Goal: Task Accomplishment & Management: Manage account settings

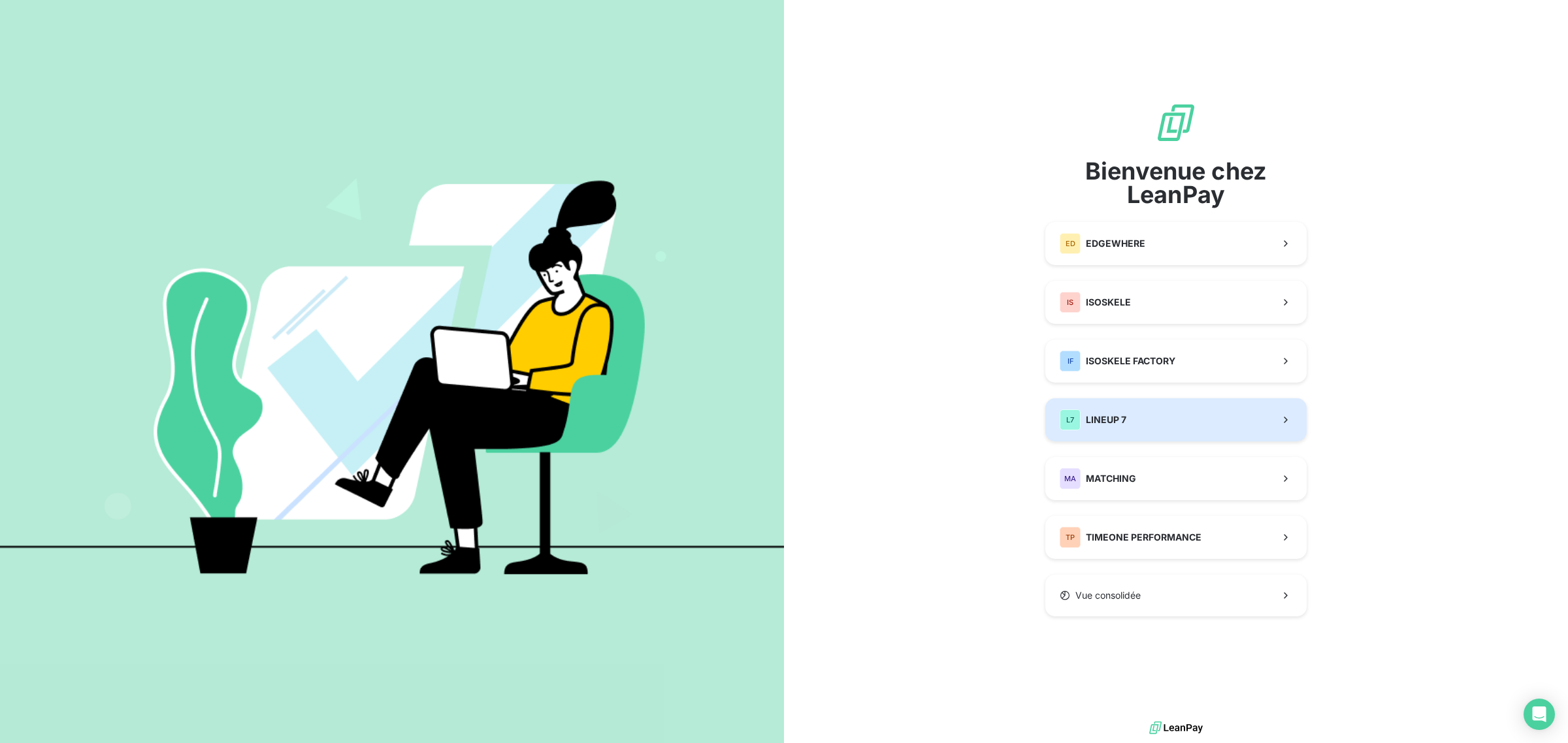
click at [1184, 422] on button "L7 LINEUP 7" at bounding box center [1176, 420] width 261 height 43
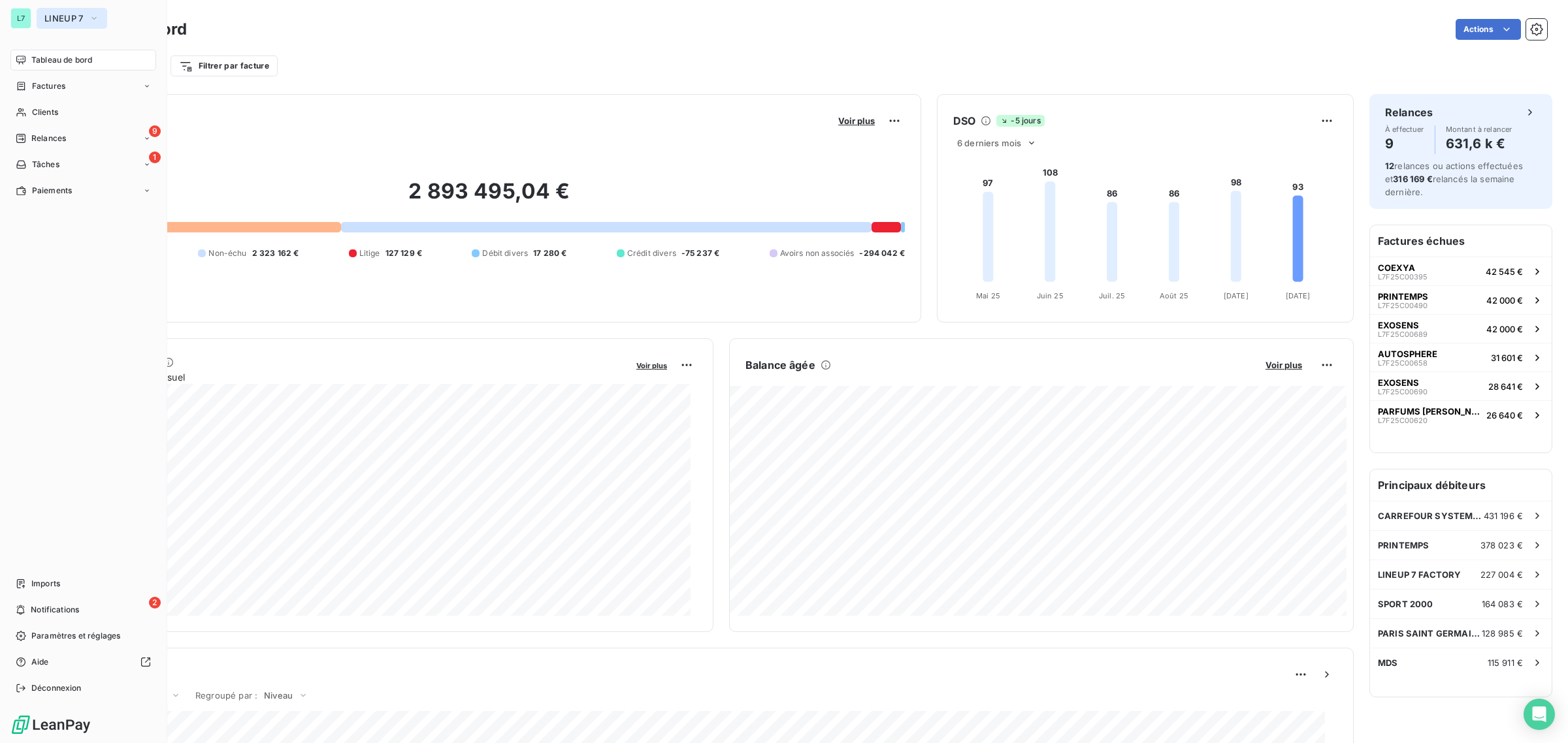
click at [48, 24] on button "LINEUP 7" at bounding box center [72, 18] width 70 height 21
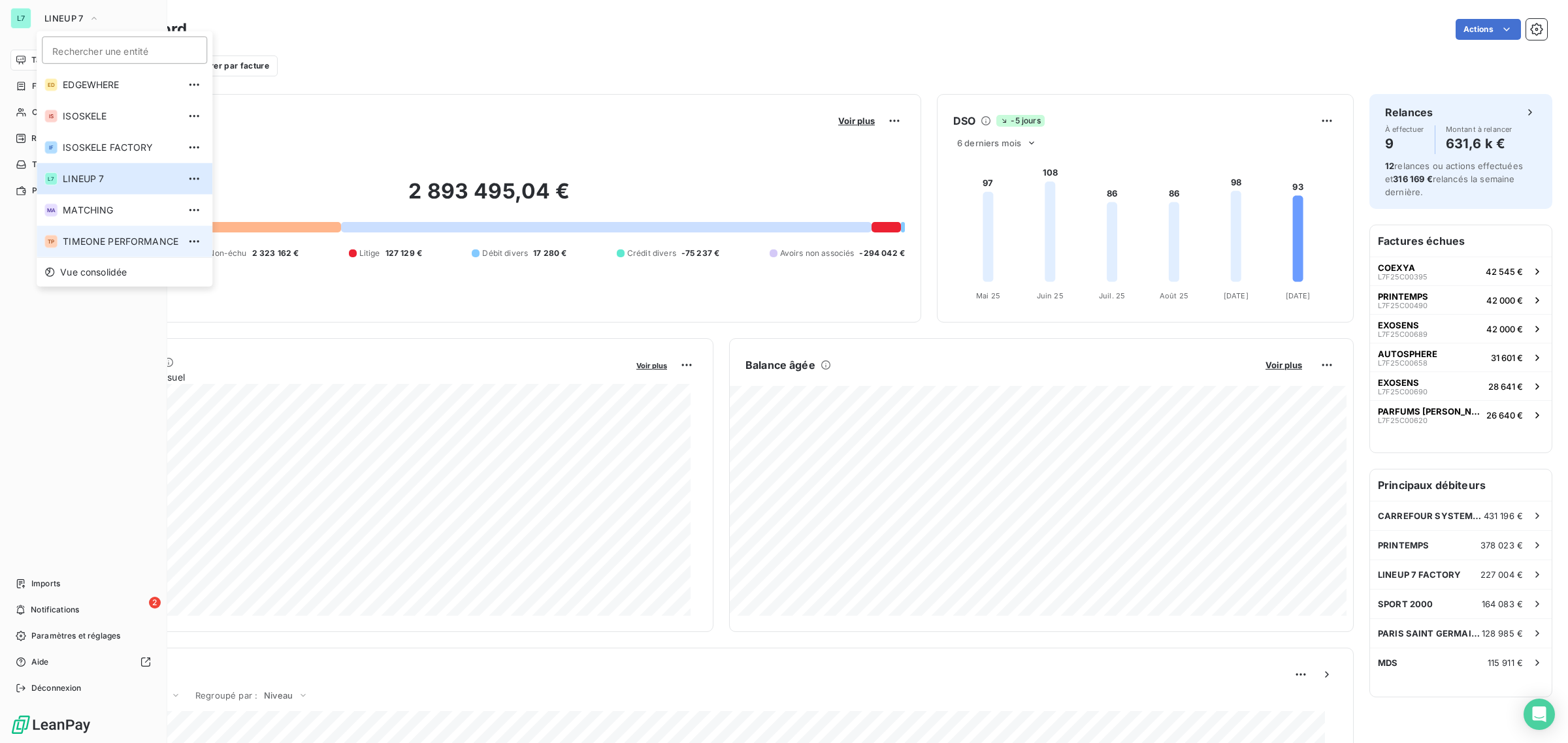
click at [96, 235] on span "TIMEONE PERFORMANCE" at bounding box center [120, 242] width 115 height 13
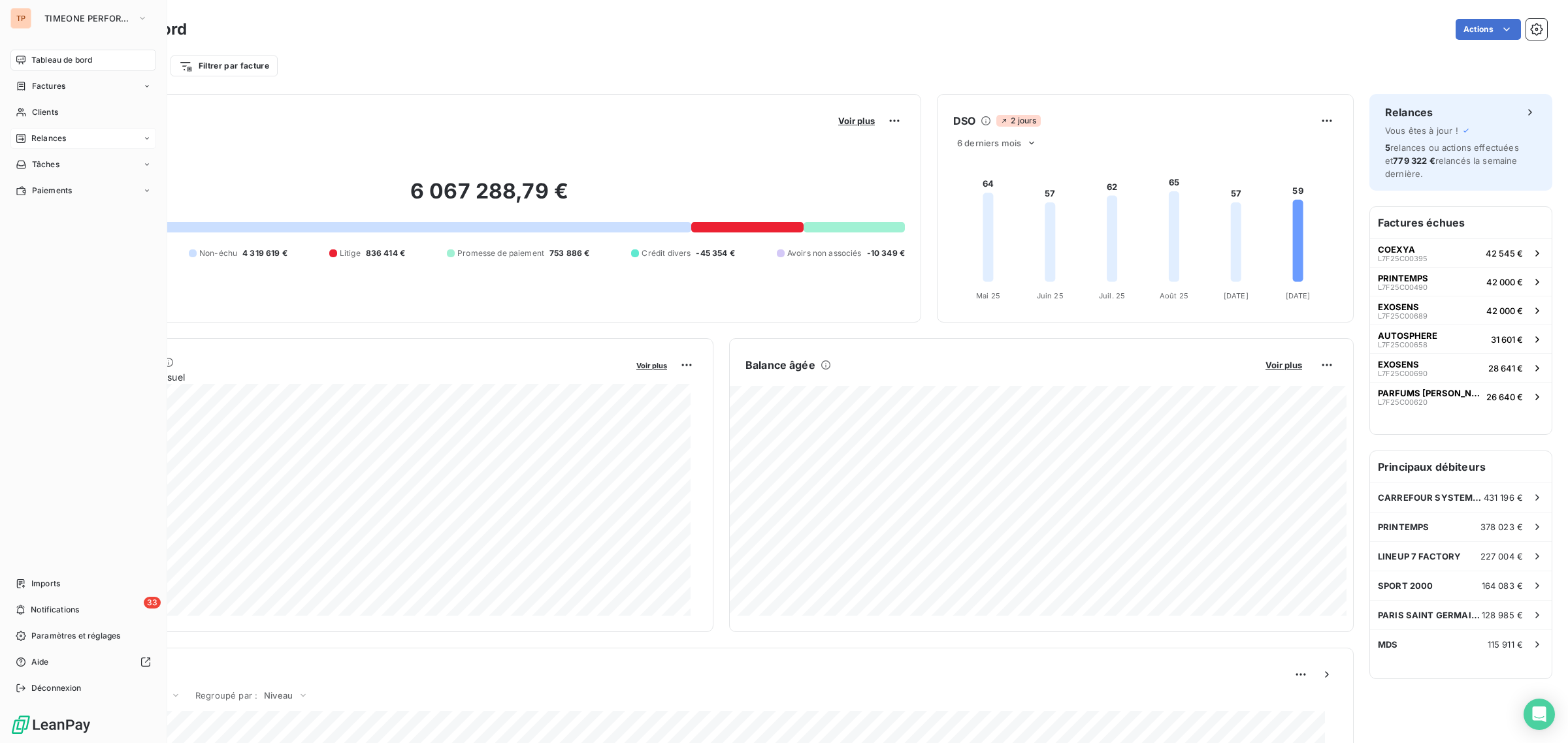
drag, startPoint x: 34, startPoint y: 134, endPoint x: 38, endPoint y: 140, distance: 7.2
click at [34, 134] on span "Relances" at bounding box center [48, 139] width 34 height 12
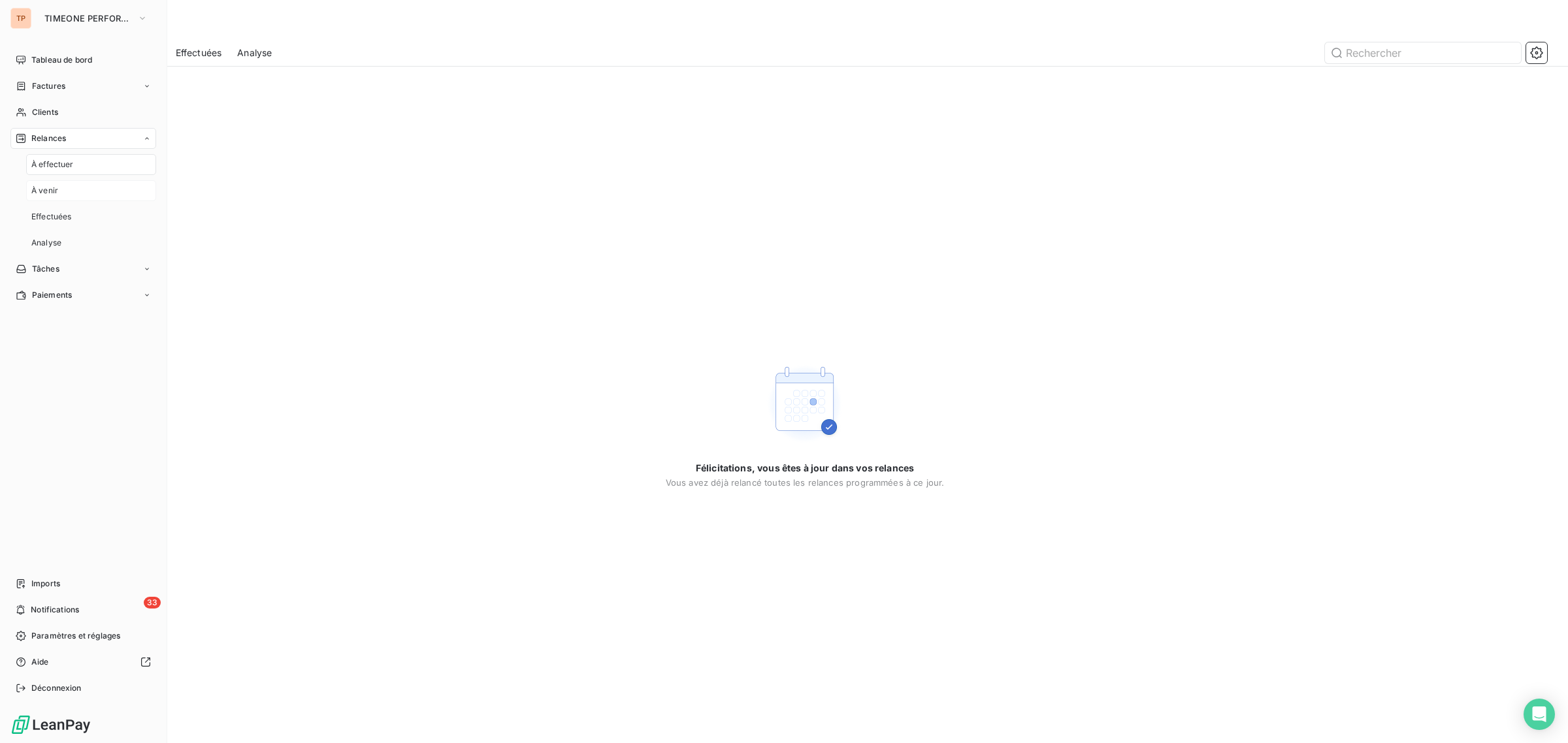
click at [94, 184] on div "À venir" at bounding box center [91, 190] width 130 height 21
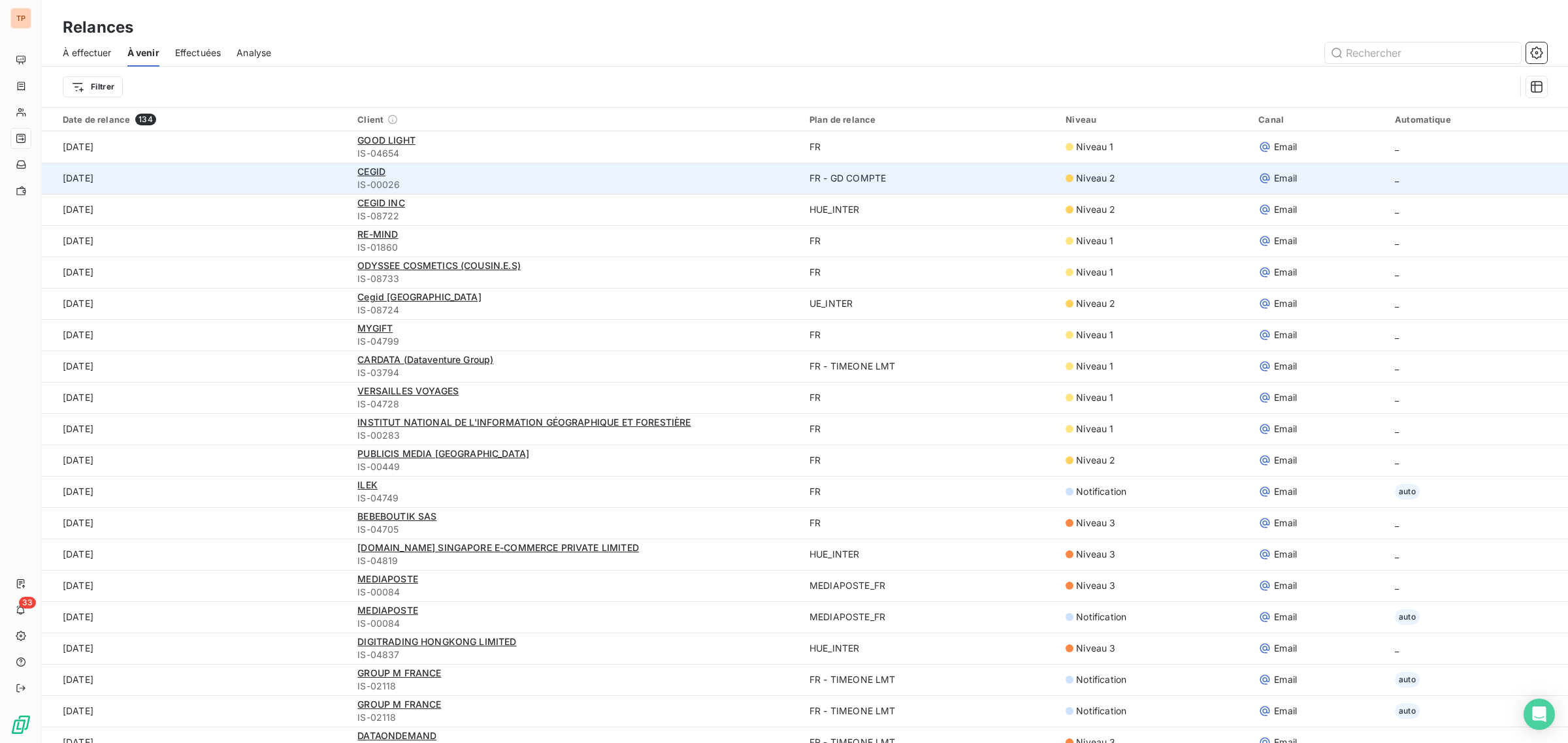
click at [259, 183] on td "10 oct. 2025" at bounding box center [195, 179] width 307 height 32
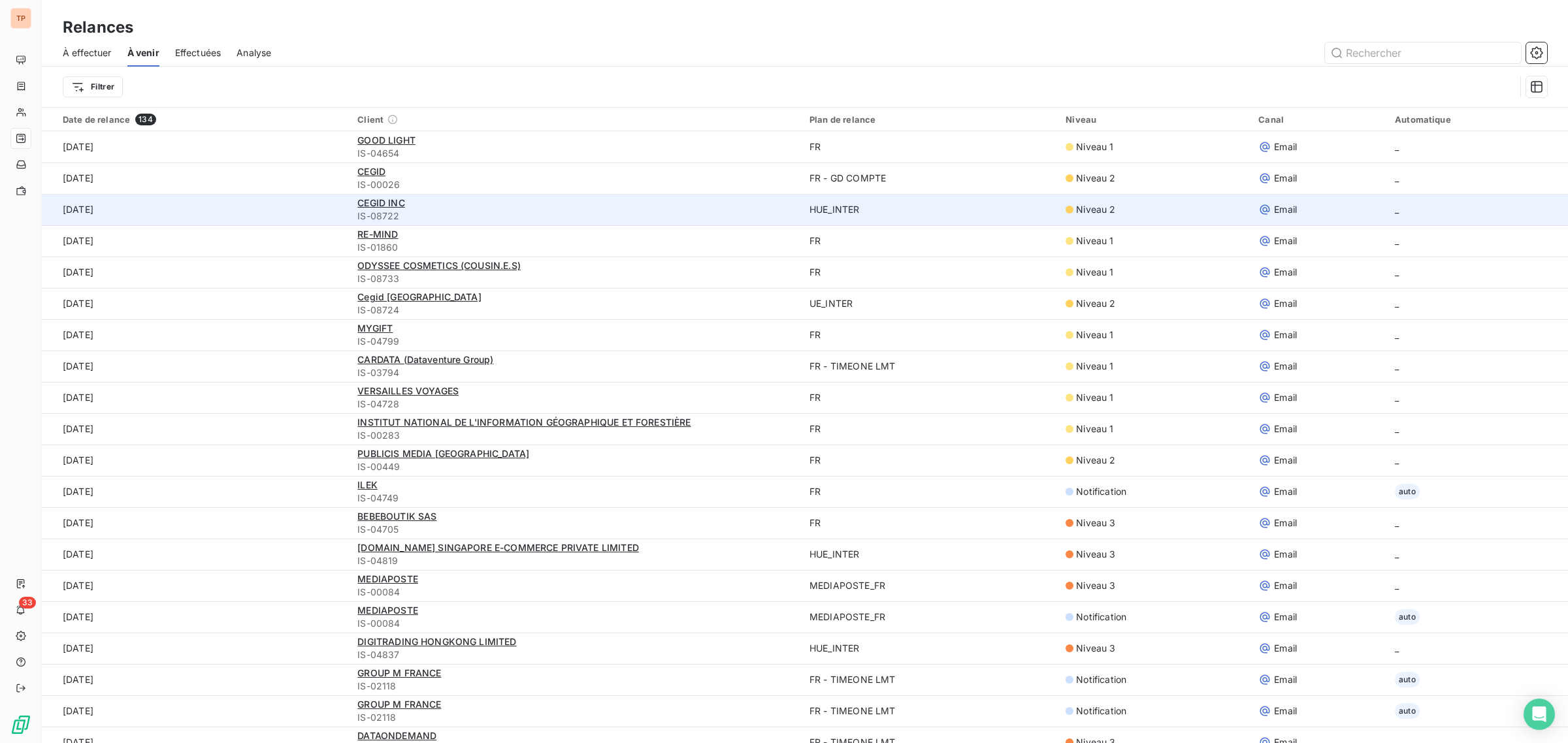
click at [261, 204] on td "10 oct. 2025" at bounding box center [195, 210] width 307 height 32
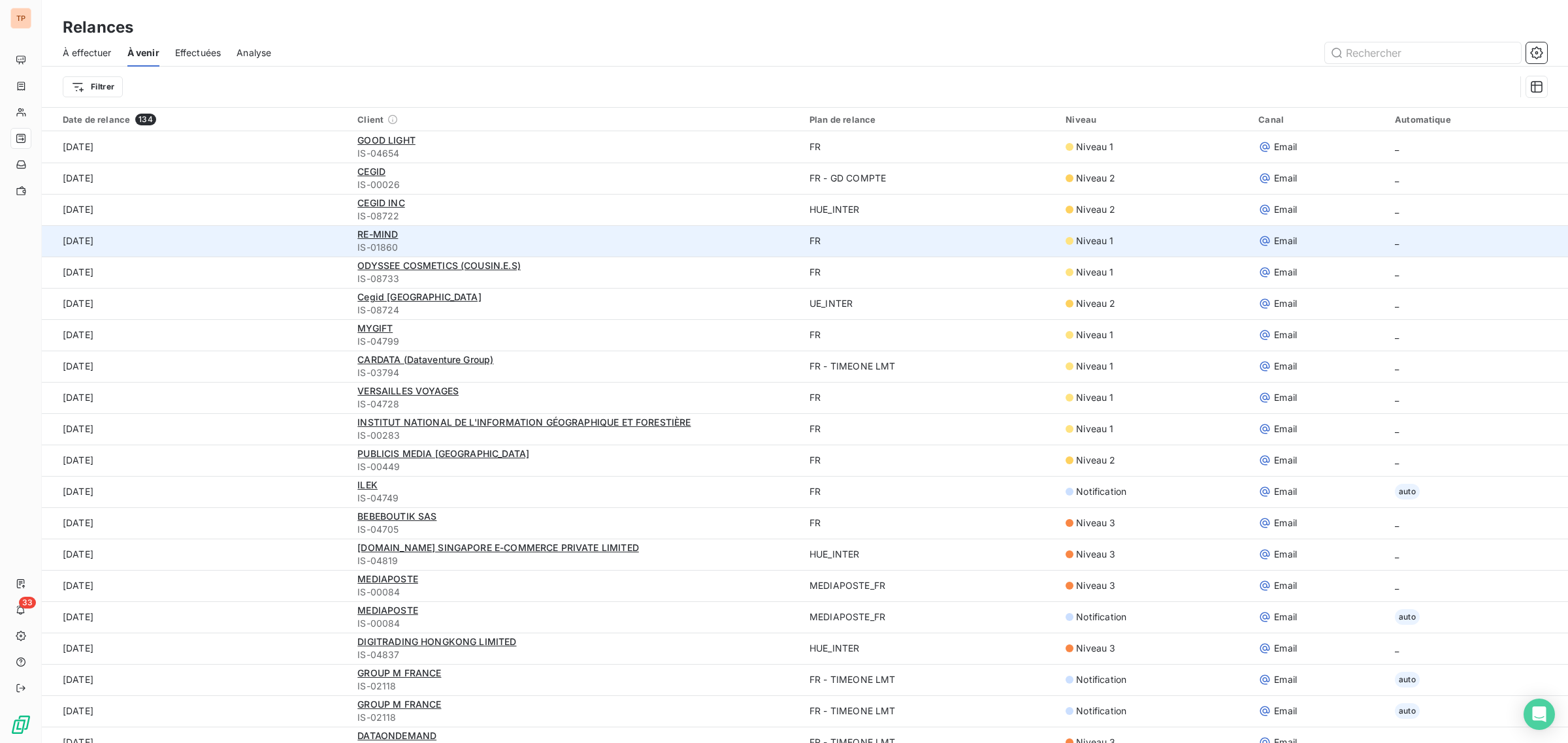
click at [265, 239] on td "10 oct. 2025" at bounding box center [195, 241] width 307 height 32
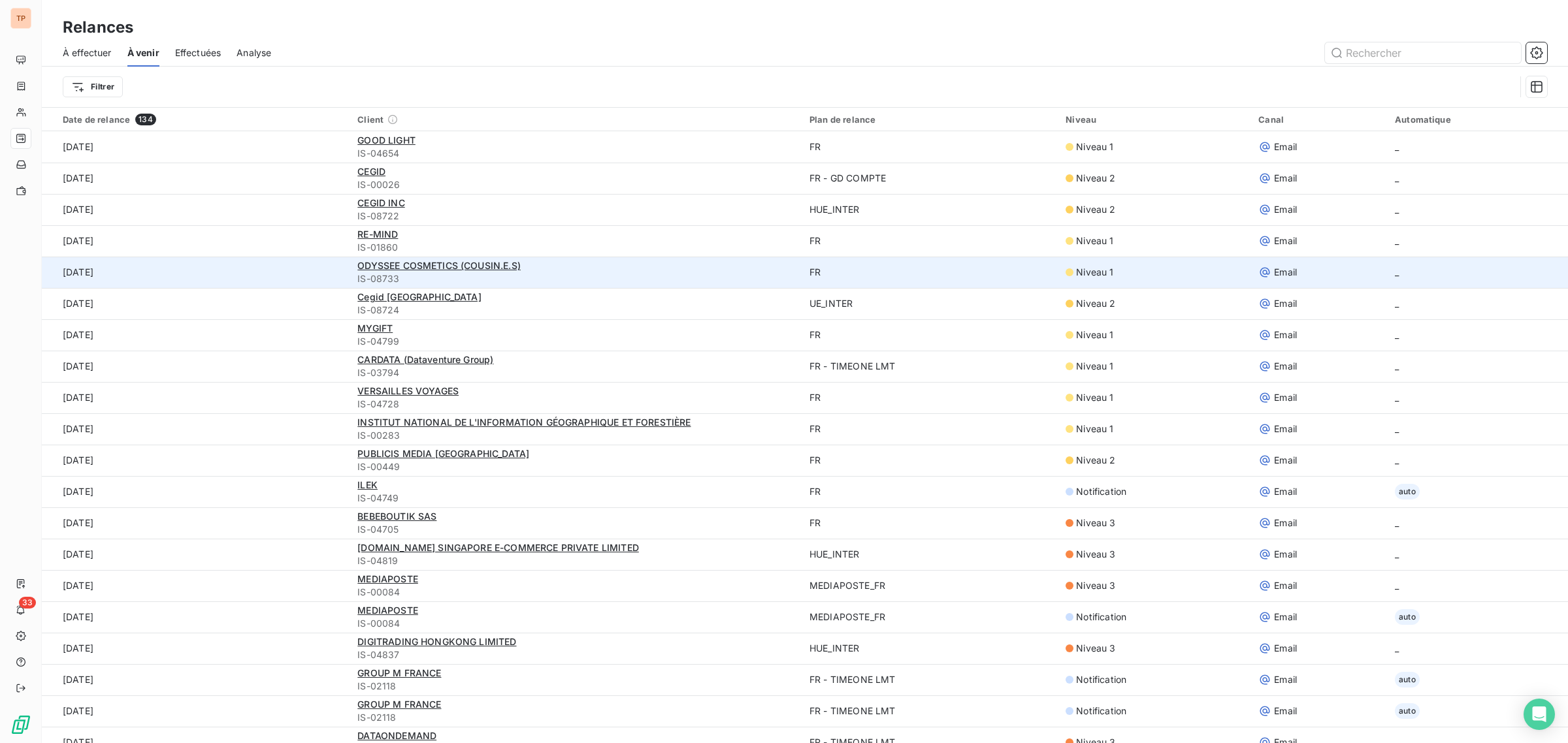
click at [273, 275] on td "10 oct. 2025" at bounding box center [195, 272] width 307 height 32
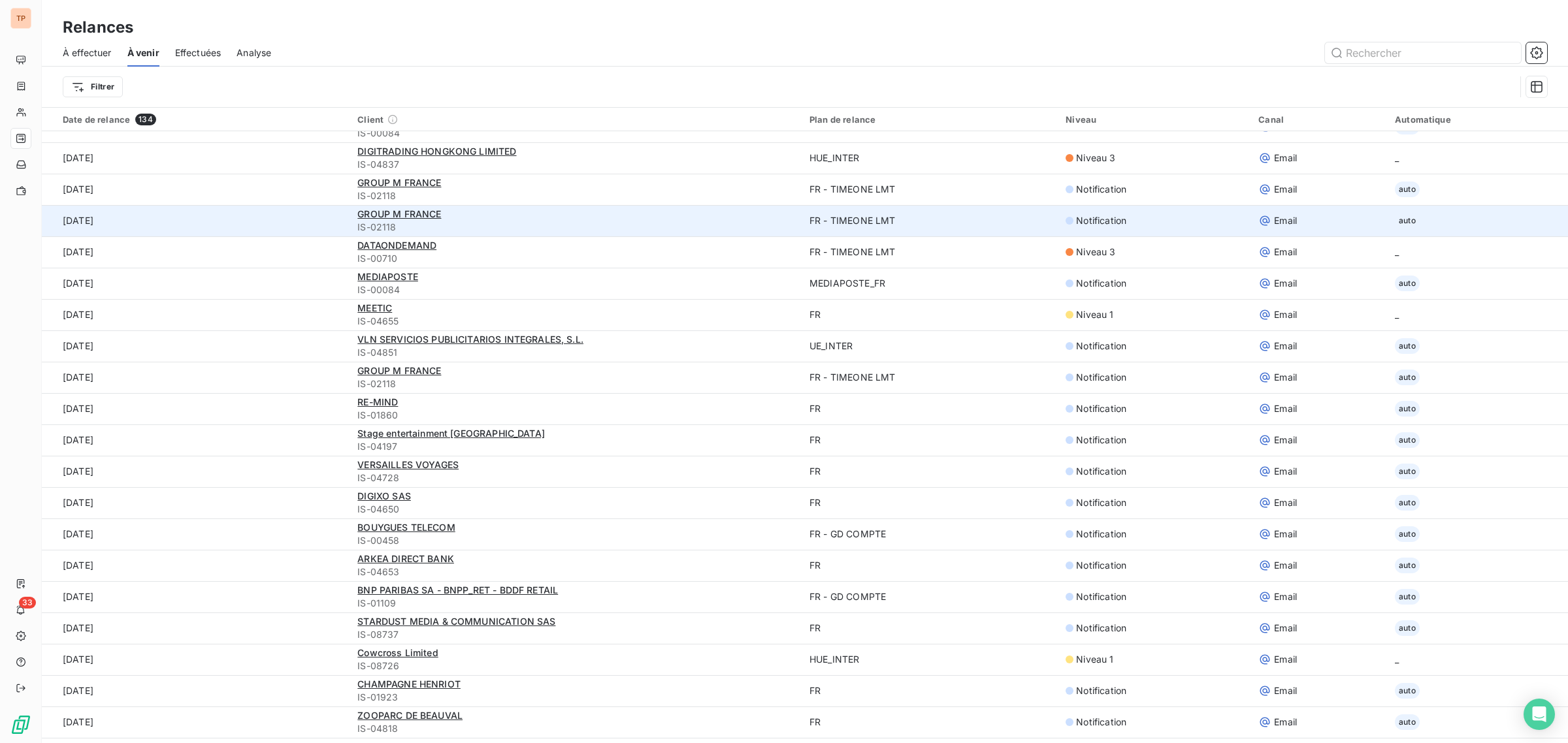
scroll to position [490, 0]
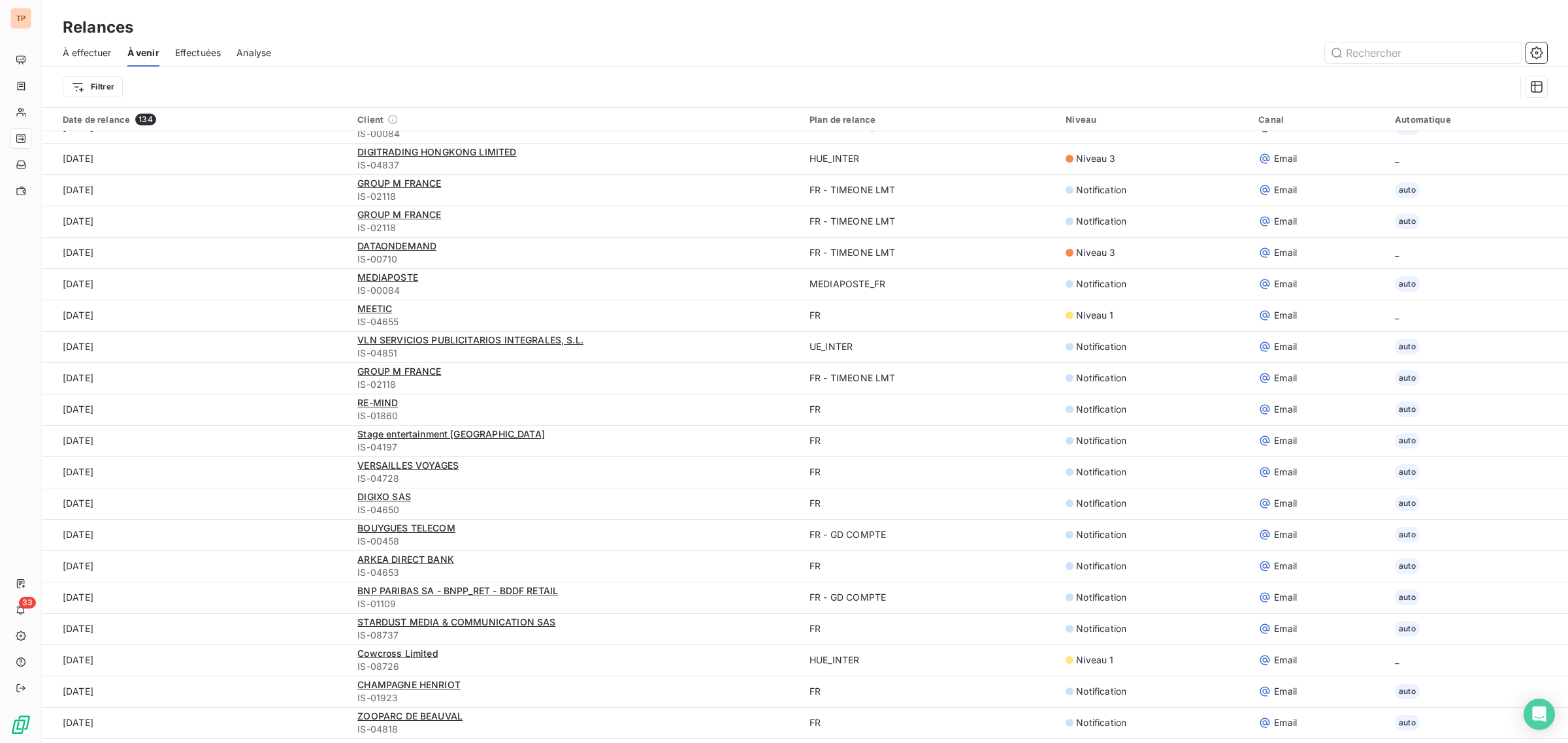
click at [1140, 128] on th "Niveau" at bounding box center [1154, 119] width 193 height 23
drag, startPoint x: 1082, startPoint y: 115, endPoint x: 1073, endPoint y: 128, distance: 15.8
click at [1079, 115] on div "Niveau" at bounding box center [1154, 119] width 177 height 11
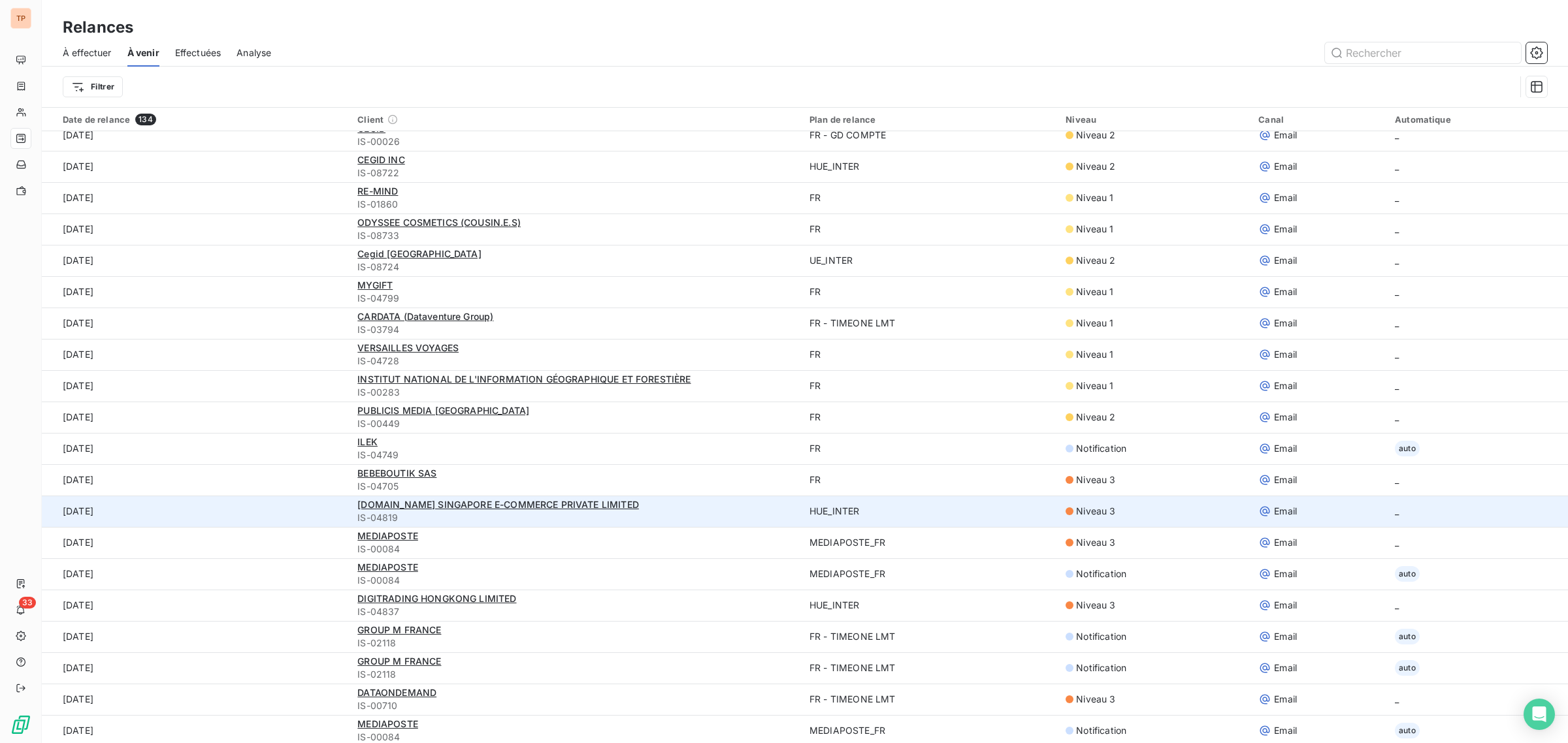
scroll to position [82, 0]
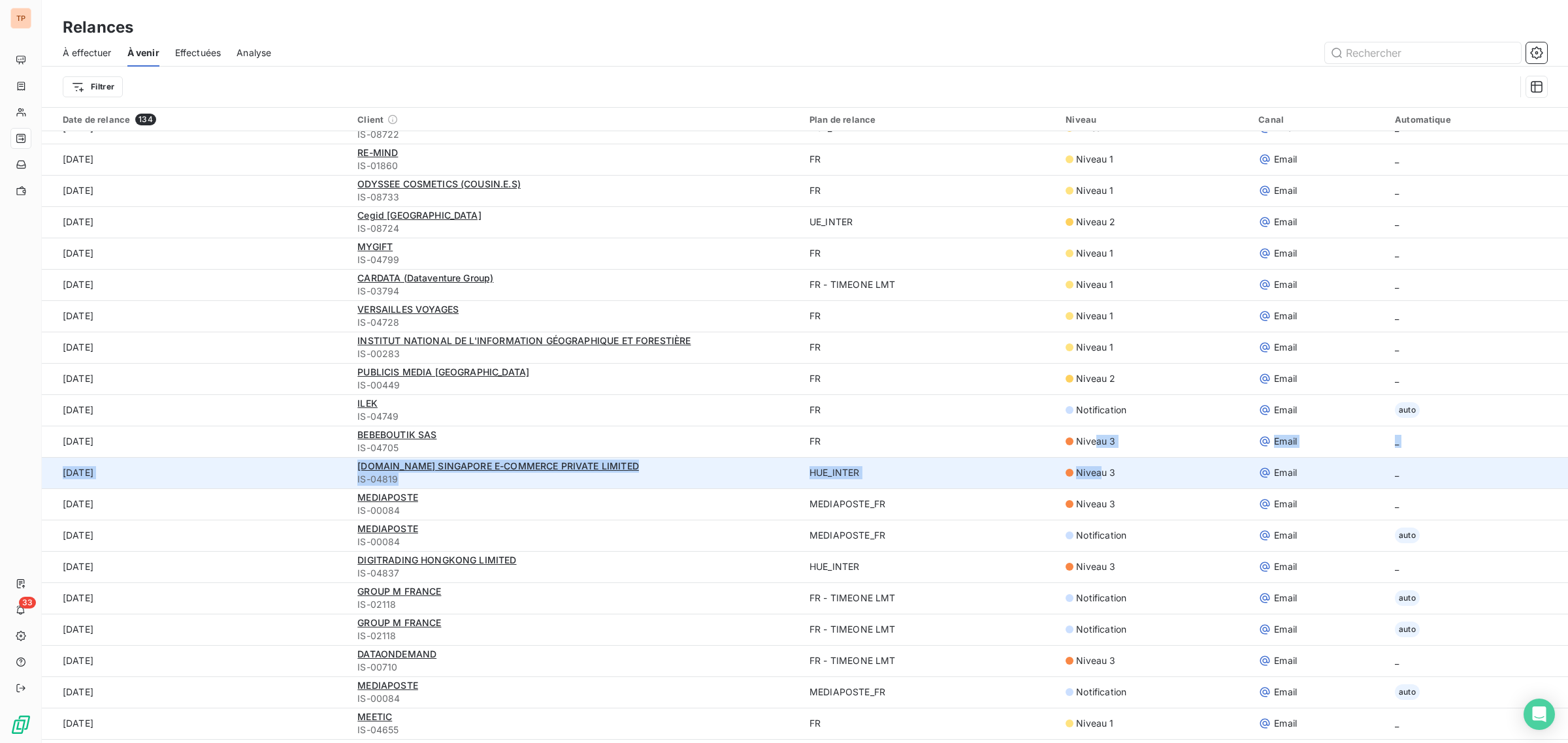
drag, startPoint x: 1079, startPoint y: 439, endPoint x: 1088, endPoint y: 474, distance: 36.1
click at [1094, 475] on span "Niveau 3" at bounding box center [1095, 473] width 39 height 13
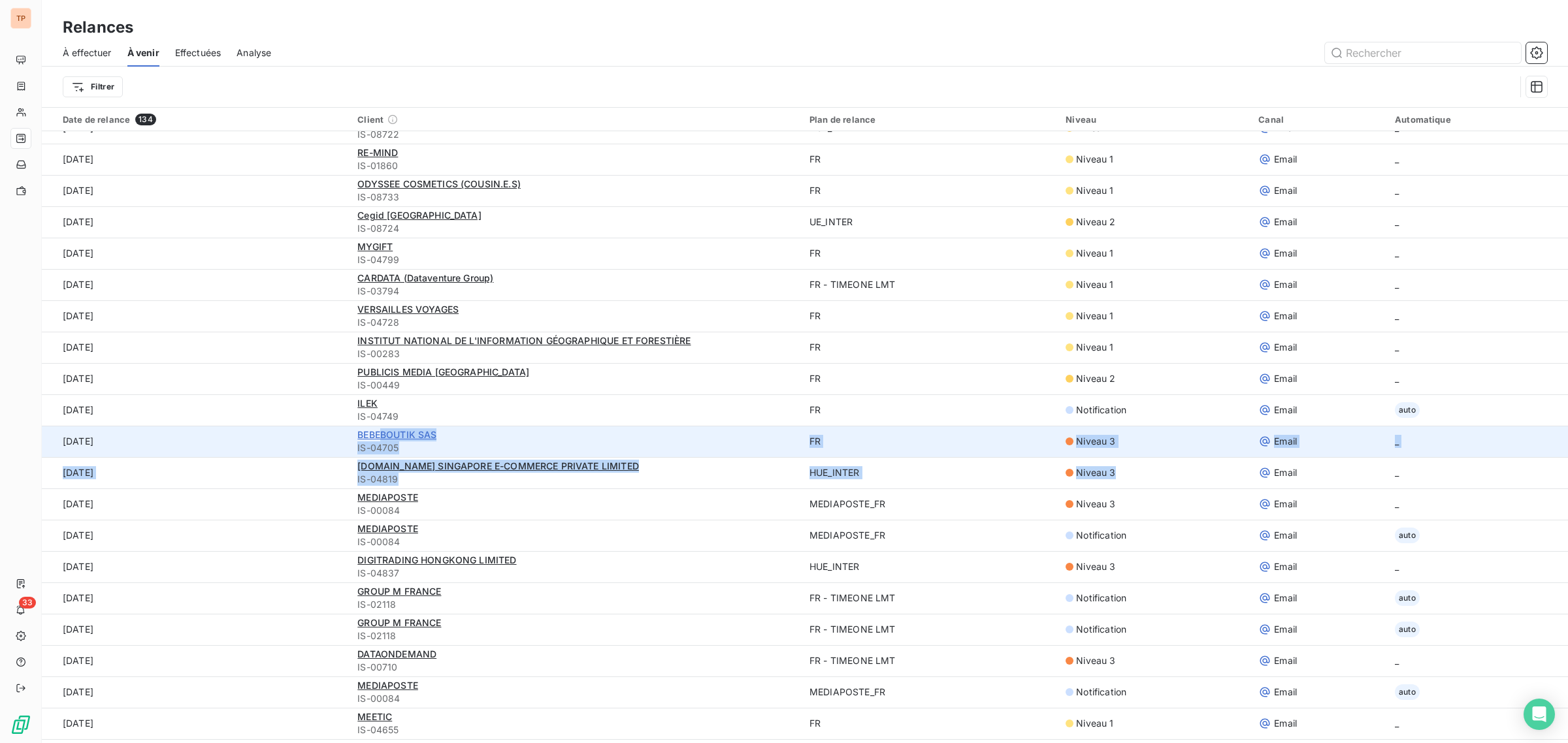
drag, startPoint x: 1106, startPoint y: 473, endPoint x: 377, endPoint y: 433, distance: 730.1
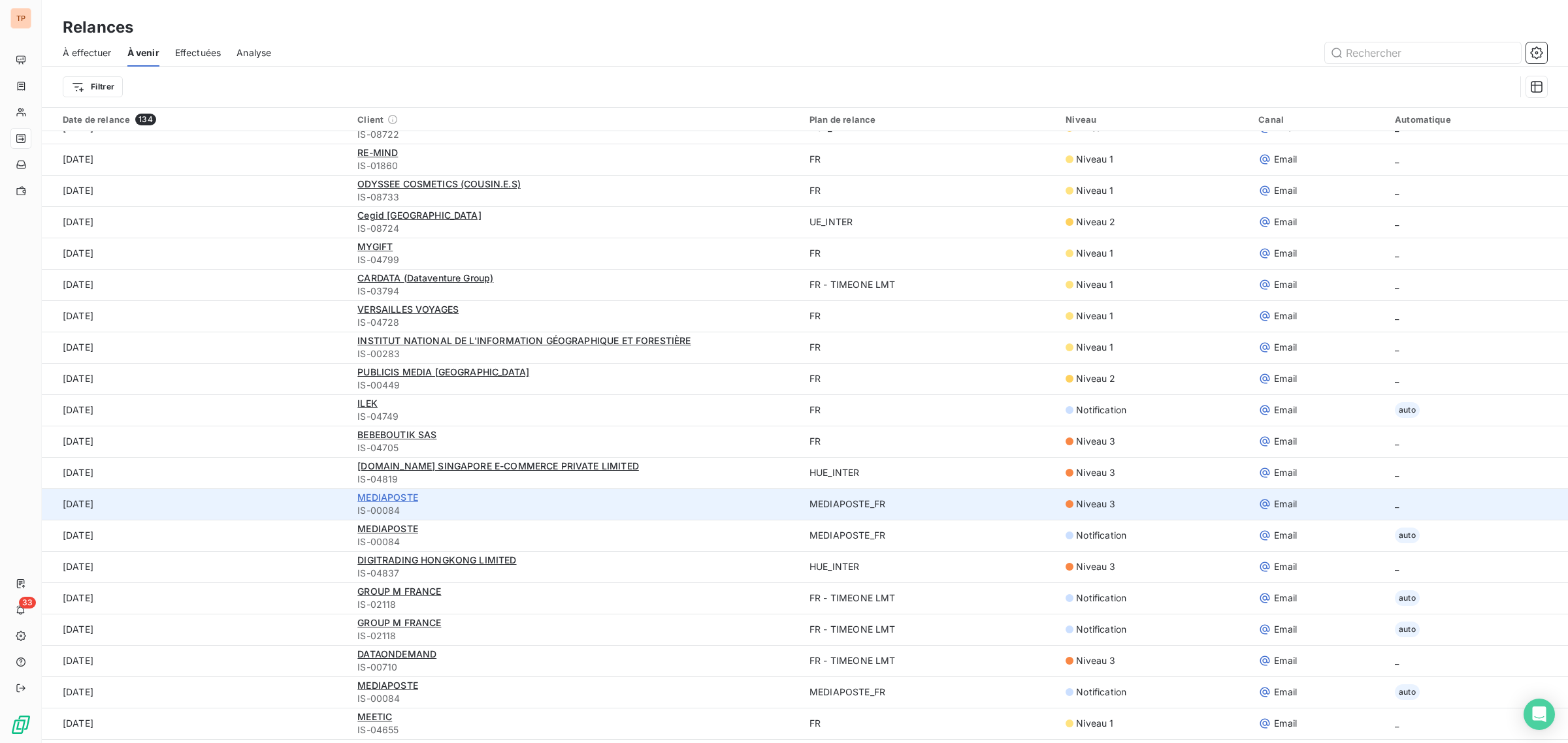
click at [364, 497] on span "MEDIAPOSTE" at bounding box center [388, 497] width 61 height 11
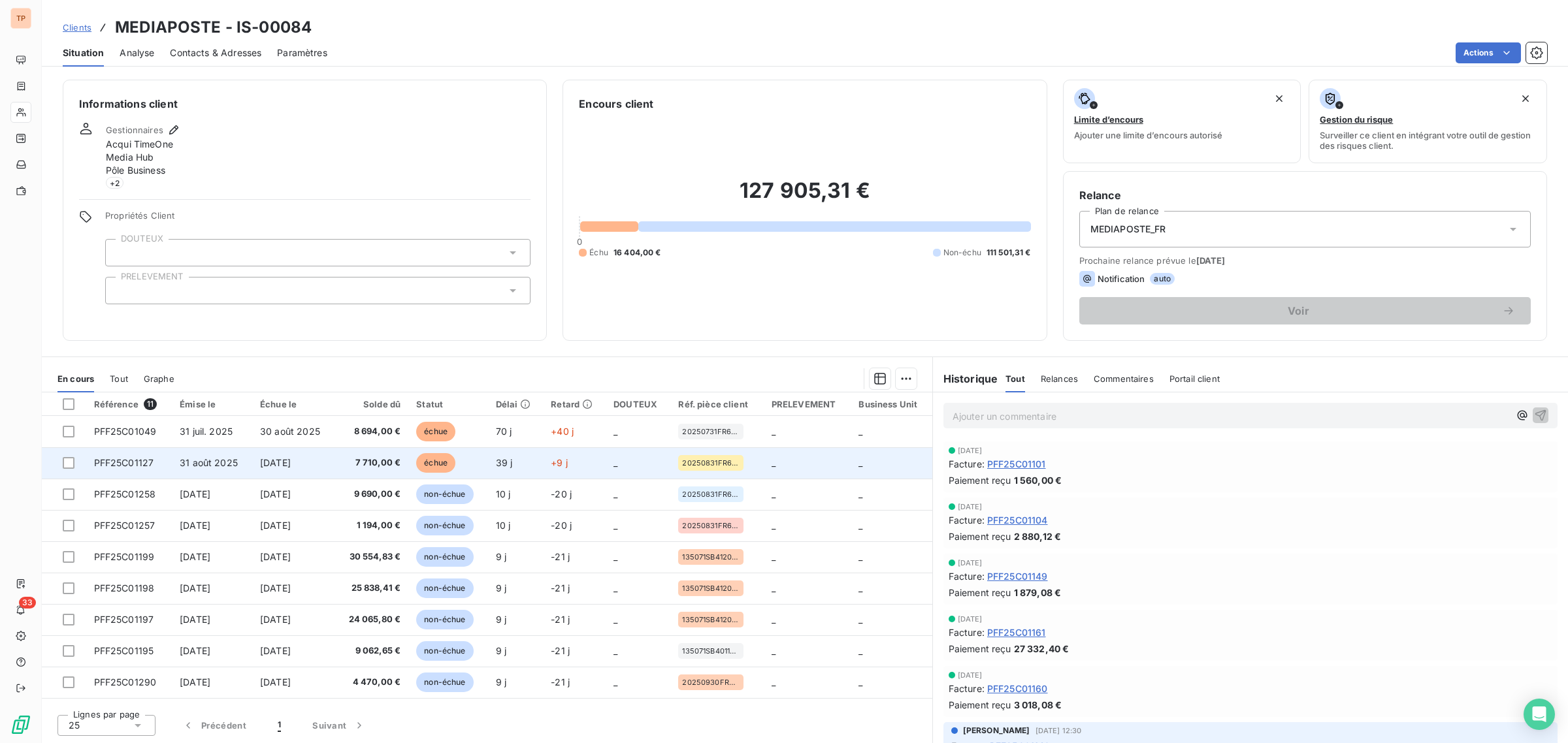
drag, startPoint x: 302, startPoint y: 423, endPoint x: 311, endPoint y: 462, distance: 40.0
click at [311, 462] on tbody "PFF25C01049 31 juil. 2025 30 août 2025 8 694,00 € échue 70 j +40 j _ 20250731FR…" at bounding box center [487, 588] width 891 height 345
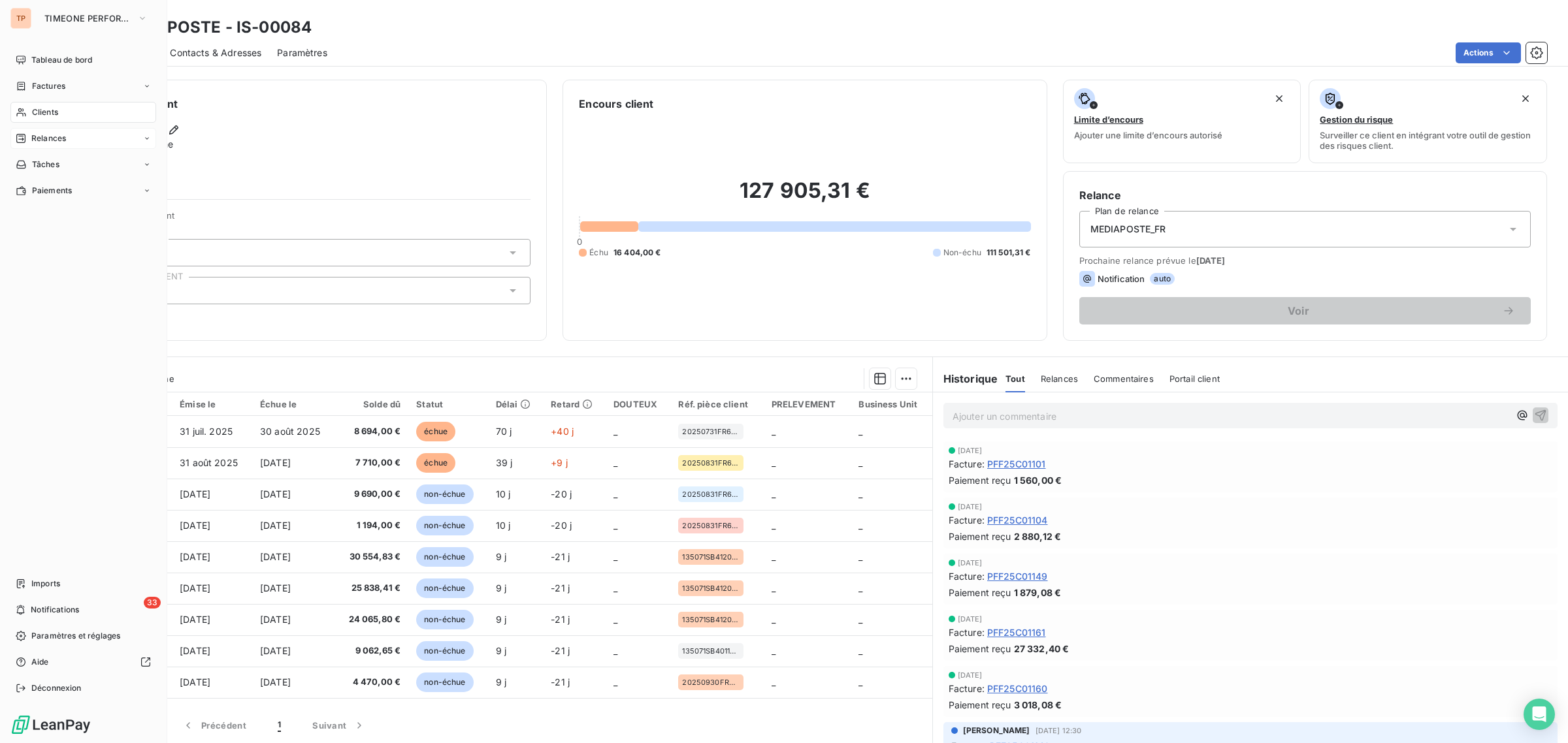
click at [60, 145] on div "Relances" at bounding box center [84, 138] width 145 height 21
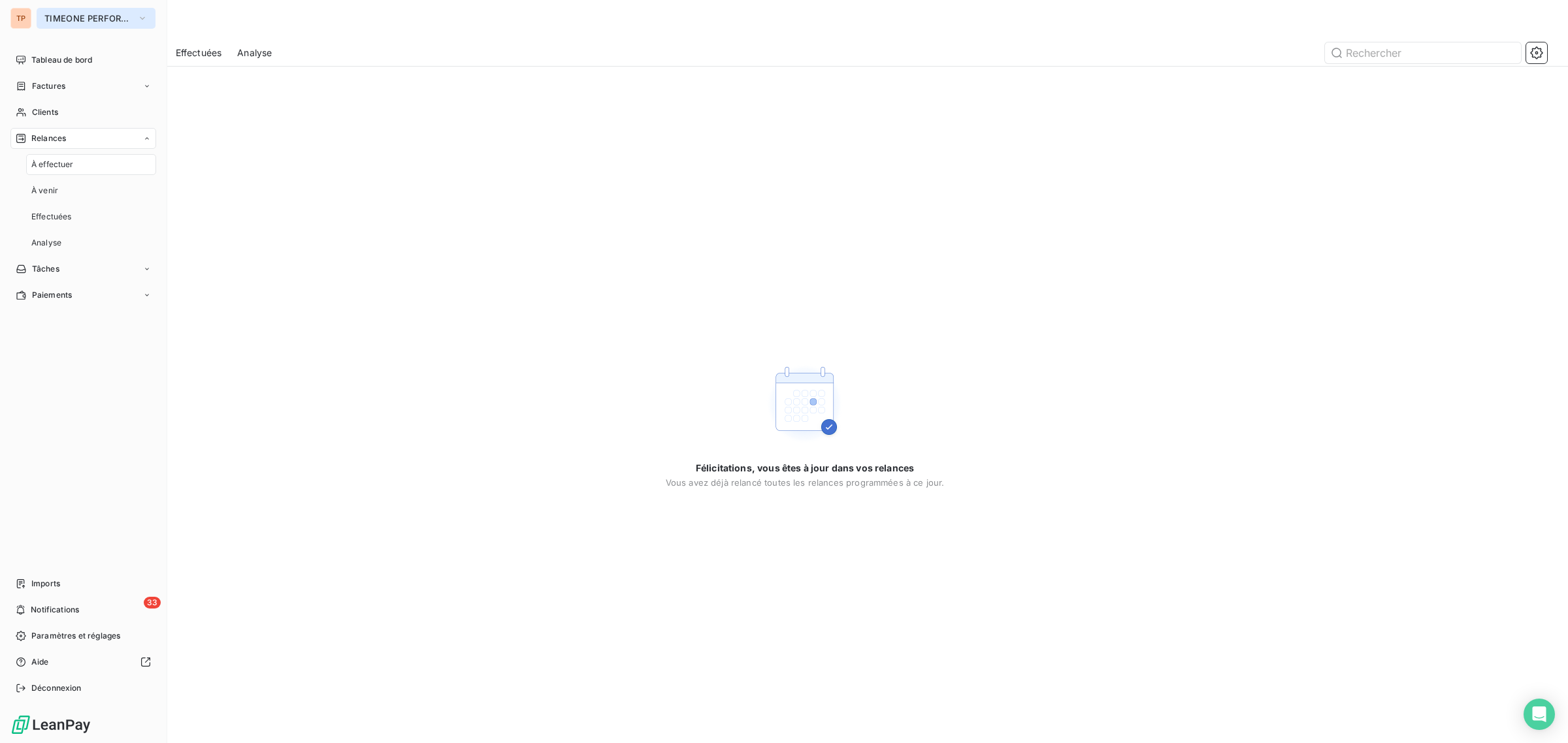
click at [69, 23] on button "TIMEONE PERFORMANCE" at bounding box center [96, 18] width 119 height 21
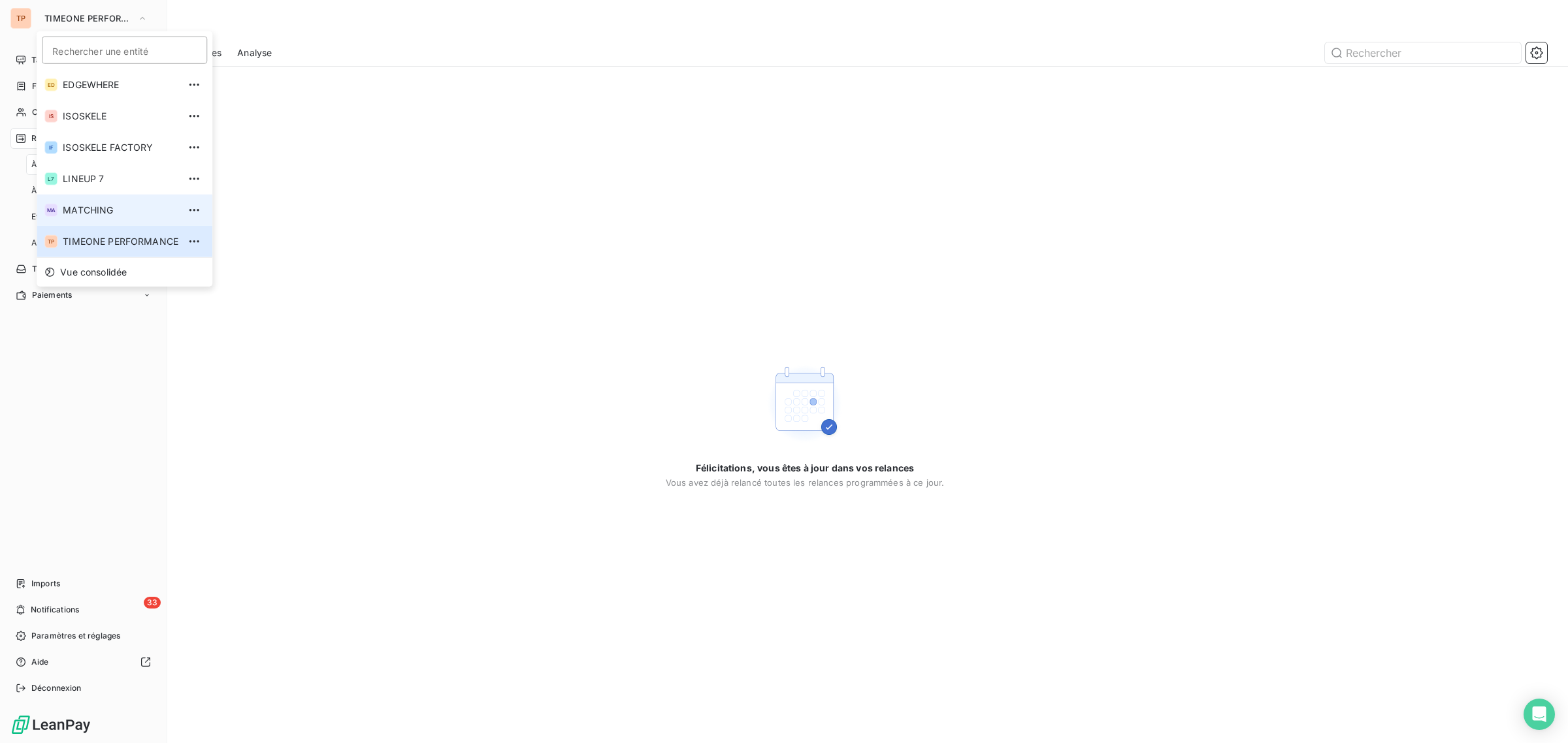
click at [113, 196] on li "MA MATCHING" at bounding box center [124, 210] width 175 height 32
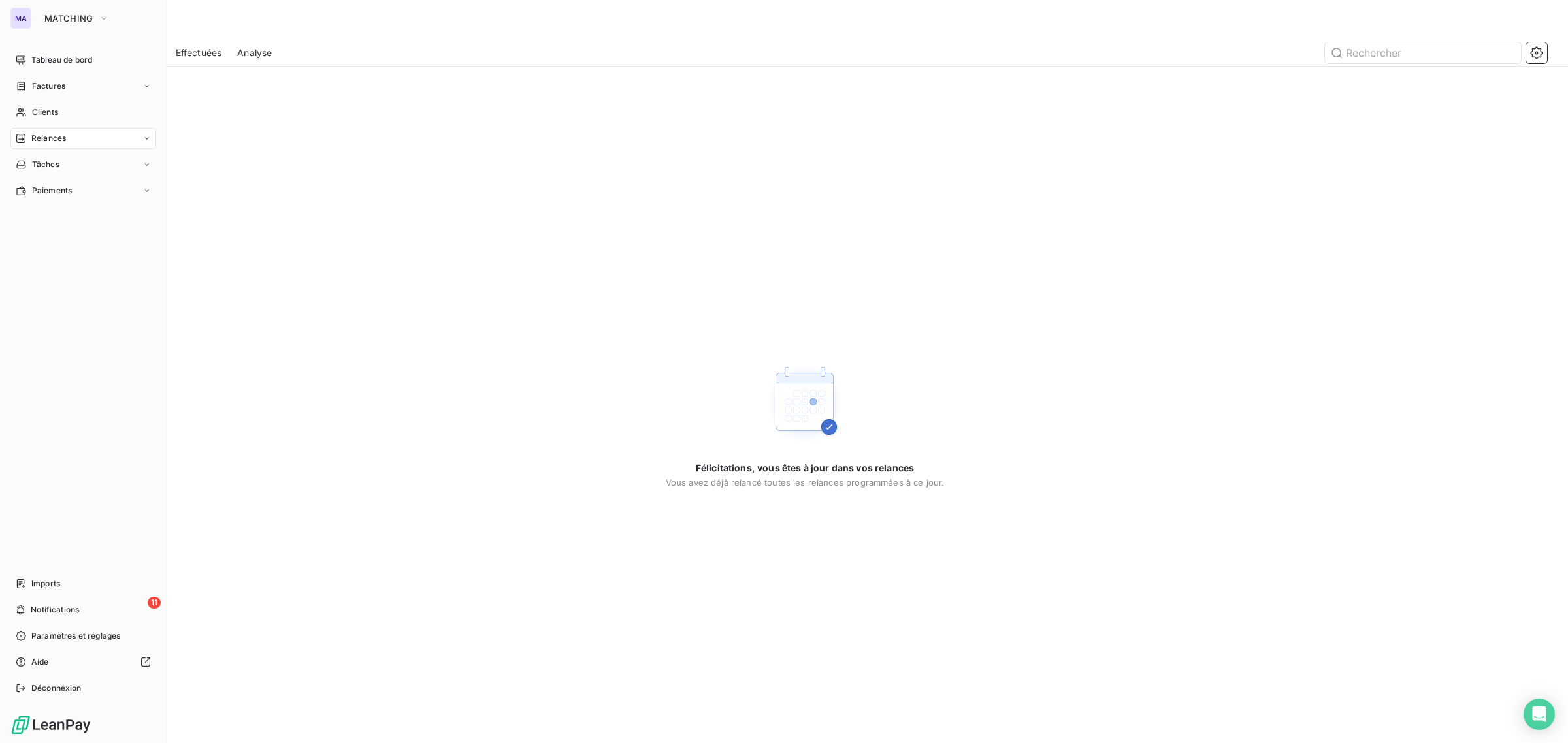
click at [75, 125] on nav "Tableau de bord Factures Clients Relances Tâches Paiements" at bounding box center [84, 124] width 145 height 151
click at [77, 130] on div "Relances" at bounding box center [84, 138] width 145 height 21
click at [86, 134] on div "Relances" at bounding box center [84, 138] width 145 height 21
click at [80, 186] on div "À venir" at bounding box center [91, 190] width 130 height 21
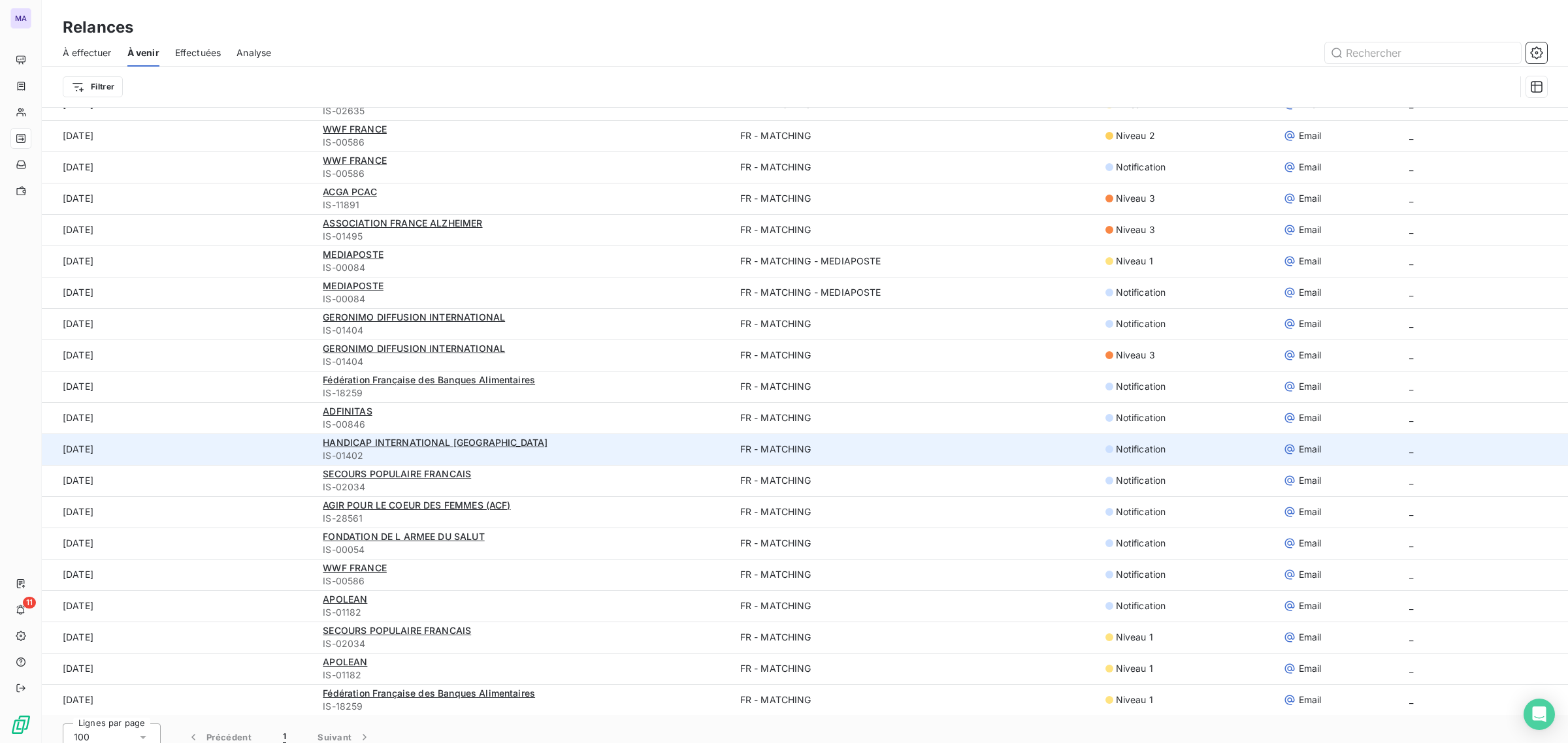
scroll to position [43, 0]
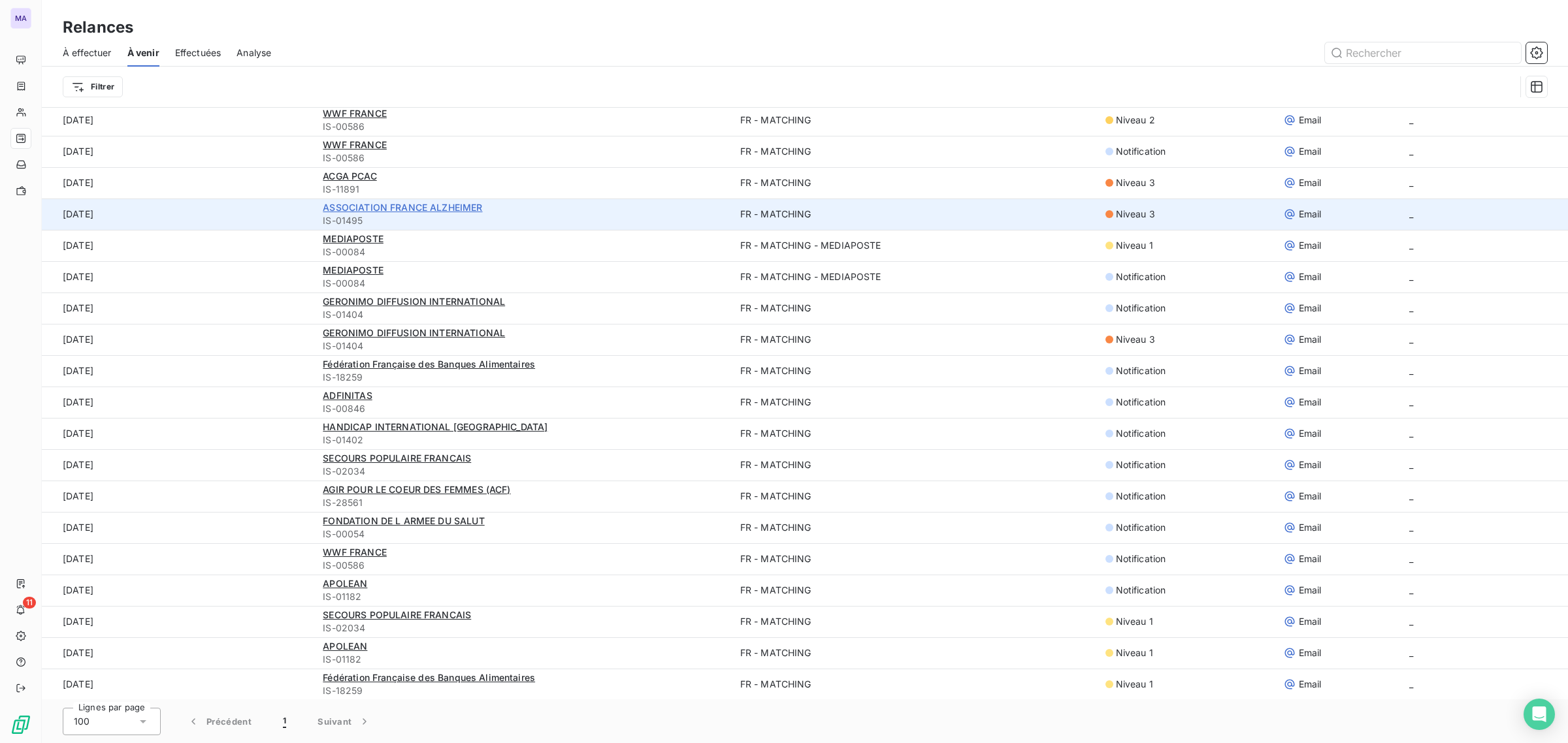
click at [410, 205] on span "ASSOCIATION FRANCE ALZHEIMER" at bounding box center [402, 207] width 160 height 11
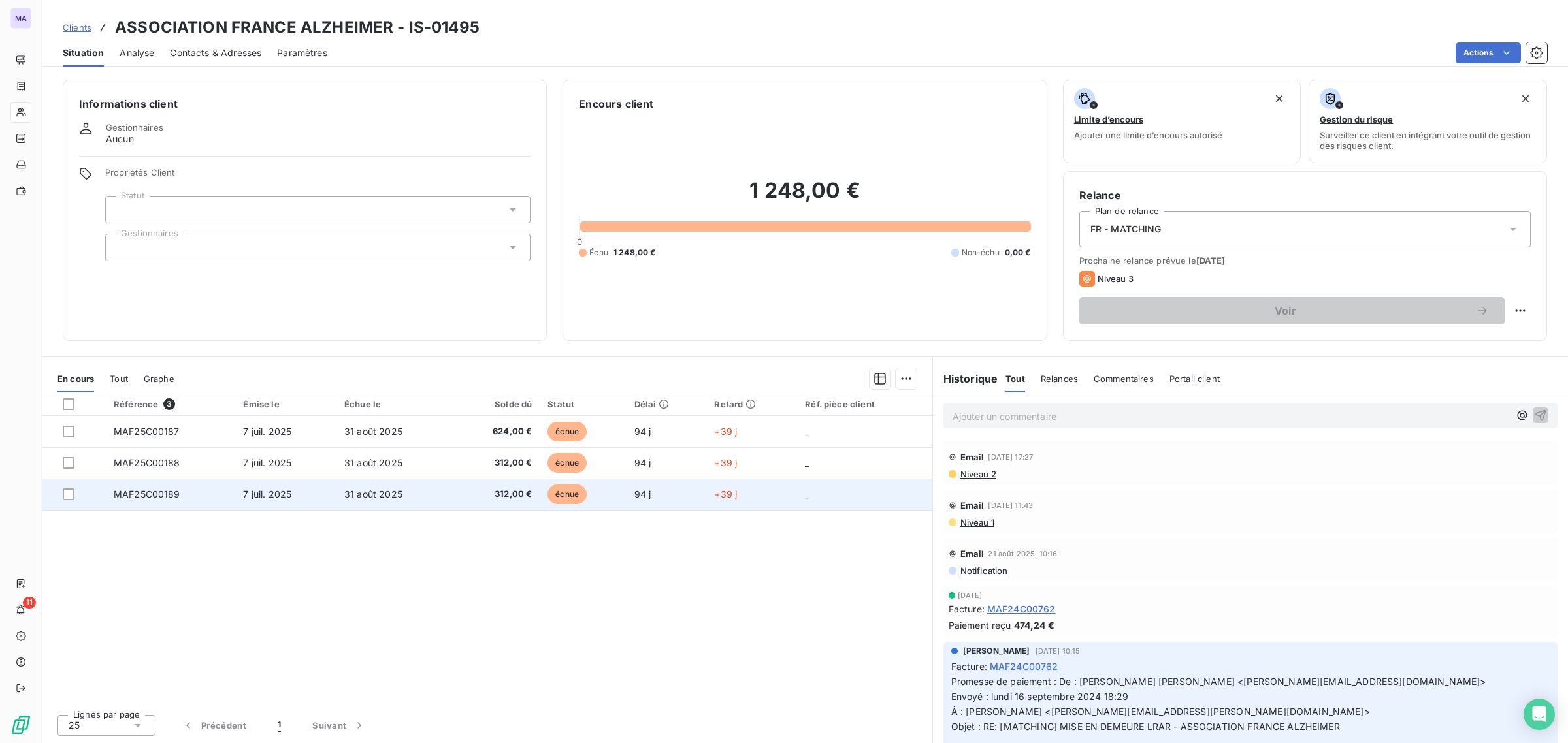
drag, startPoint x: 392, startPoint y: 408, endPoint x: 399, endPoint y: 504, distance: 96.3
click at [399, 504] on table "Référence 3 Émise le Échue le Solde dû Statut Délai Retard Réf. pièce client MA…" at bounding box center [487, 452] width 891 height 119
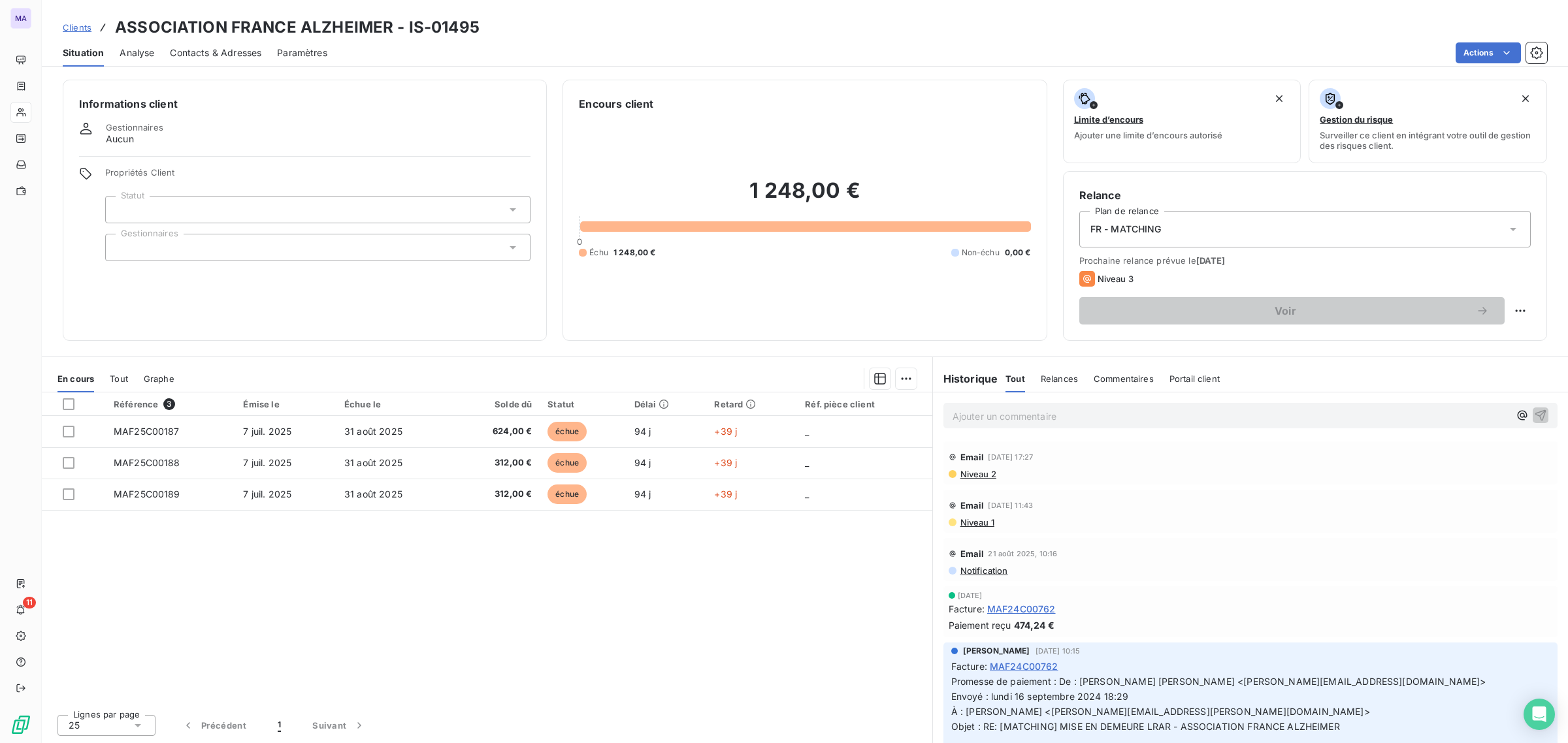
drag, startPoint x: 131, startPoint y: 19, endPoint x: 129, endPoint y: 38, distance: 19.1
click at [130, 20] on h3 "ASSOCIATION FRANCE ALZHEIMER - IS-01495" at bounding box center [297, 28] width 364 height 23
click at [130, 36] on h3 "ASSOCIATION FRANCE ALZHEIMER - IS-01495" at bounding box center [297, 28] width 364 height 23
drag, startPoint x: 115, startPoint y: 27, endPoint x: 395, endPoint y: 25, distance: 280.0
click at [395, 25] on h3 "ASSOCIATION FRANCE ALZHEIMER - IS-01495" at bounding box center [297, 28] width 364 height 23
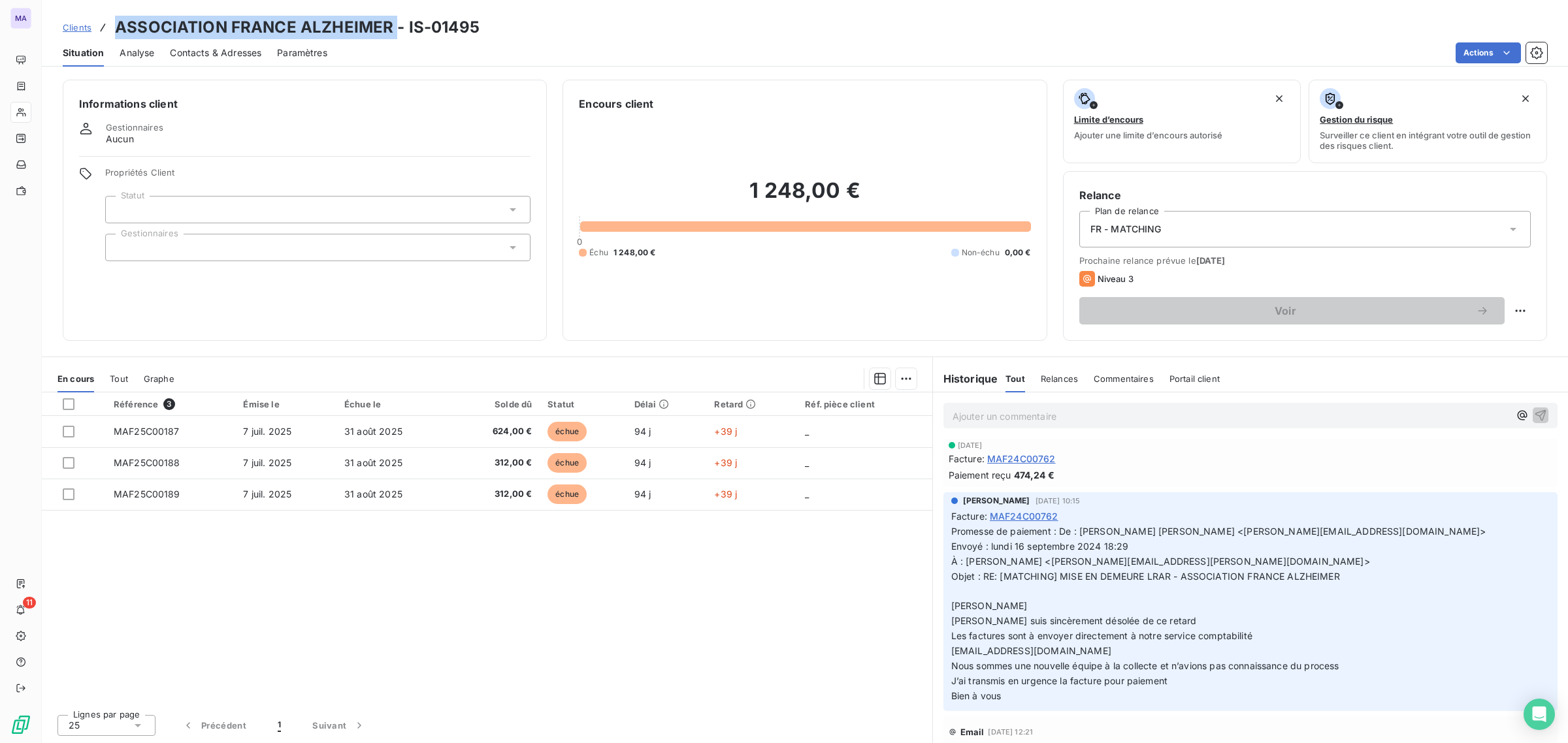
scroll to position [164, 0]
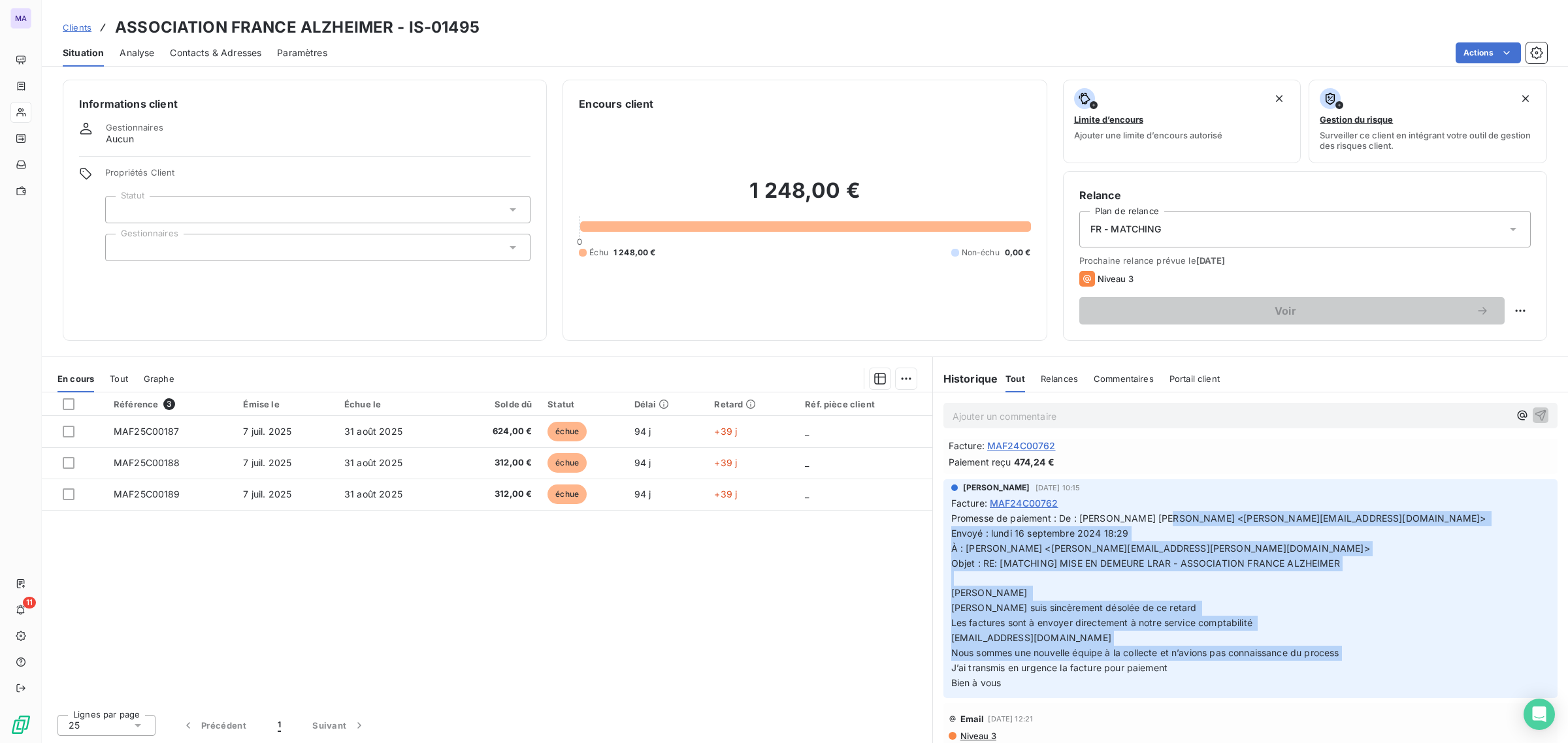
drag, startPoint x: 1160, startPoint y: 520, endPoint x: 1357, endPoint y: 674, distance: 250.0
click at [1357, 674] on p "Promesse de paiement : De : Isabelle Busch Kalfon <i.busch-kalfon@francealzheim…" at bounding box center [1251, 601] width 599 height 179
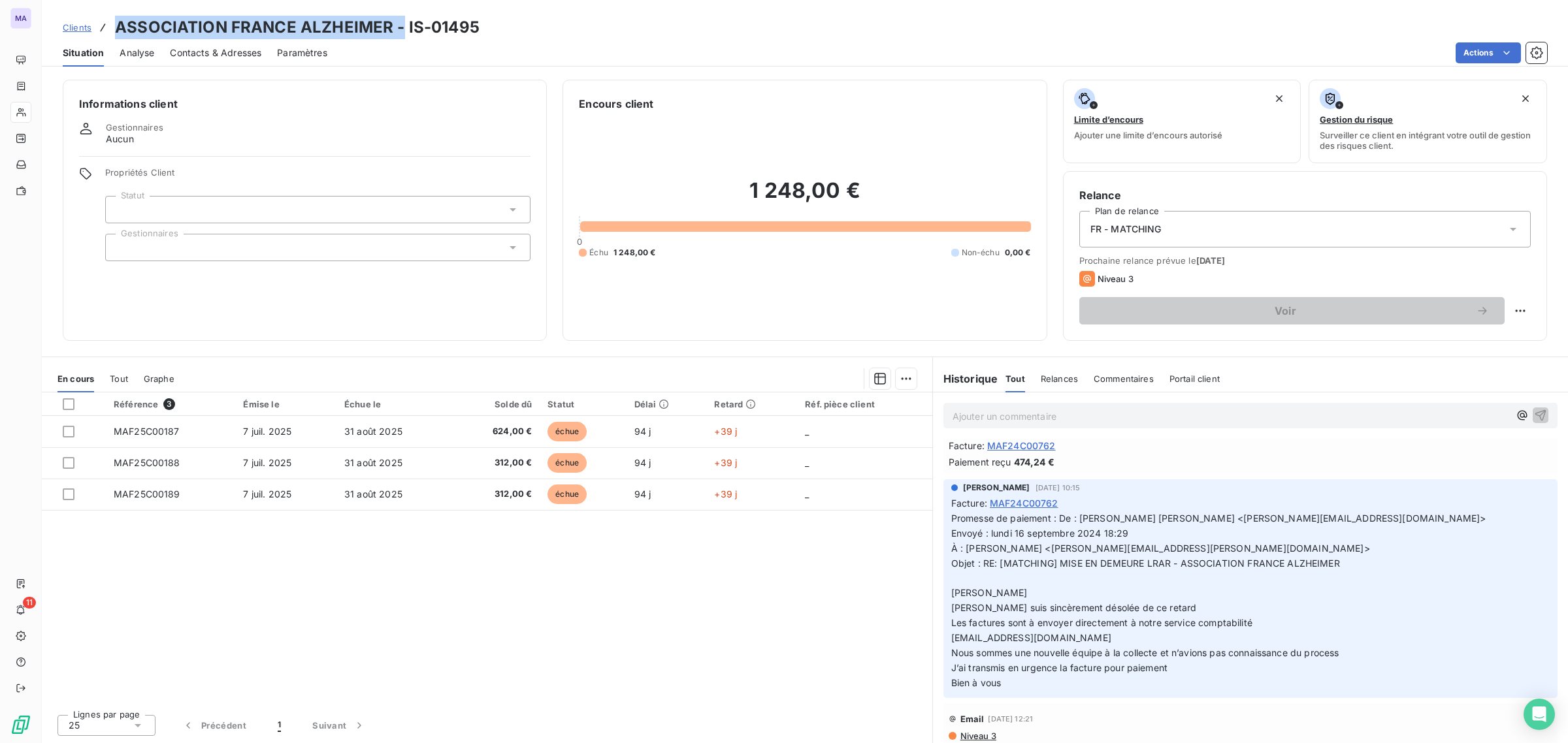
drag, startPoint x: 400, startPoint y: 26, endPoint x: 112, endPoint y: 18, distance: 288.1
click at [112, 18] on div "Clients ASSOCIATION FRANCE ALZHEIMER - IS-01495" at bounding box center [271, 28] width 417 height 23
copy h3 "ASSOCIATION FRANCE ALZHEIMER -"
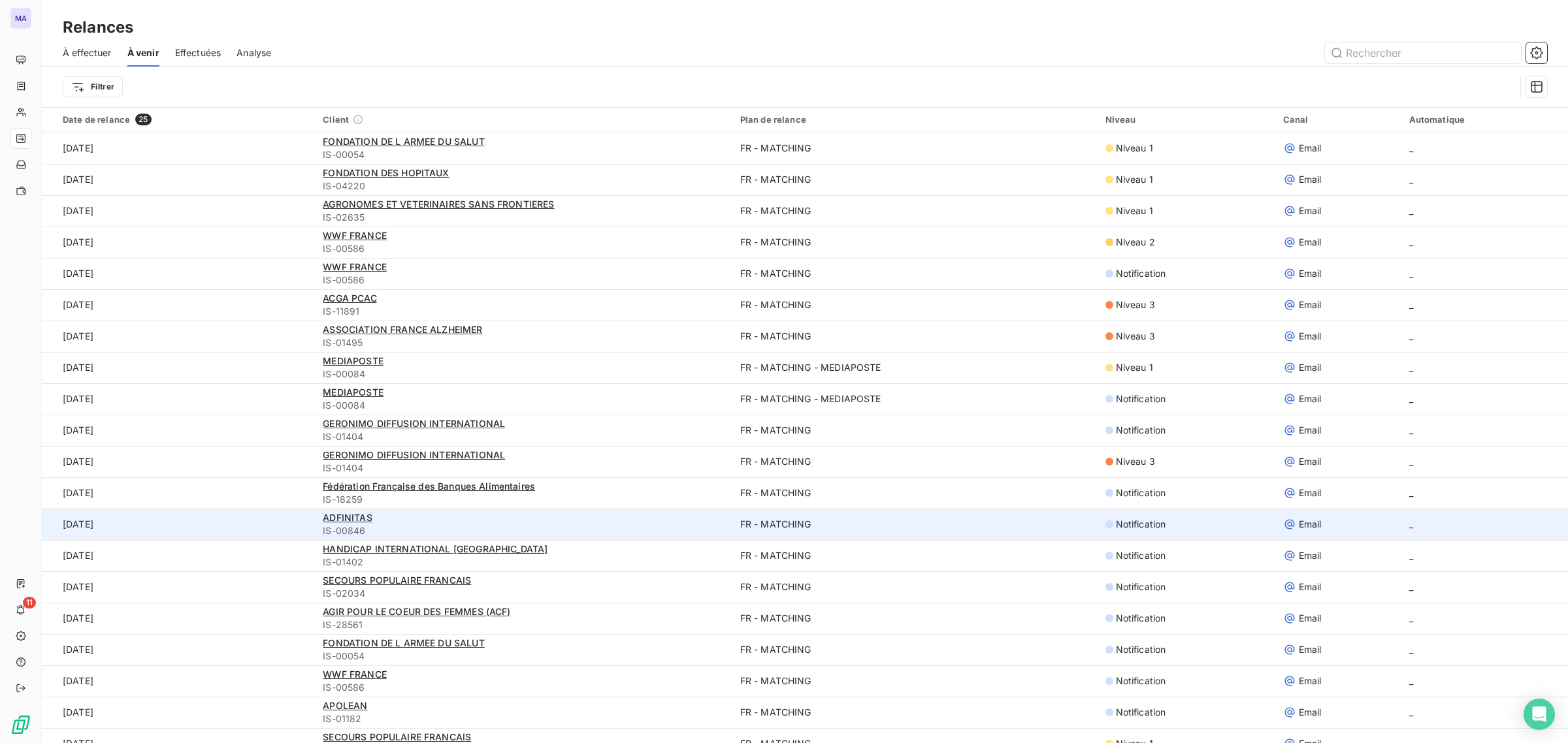
scroll to position [171, 0]
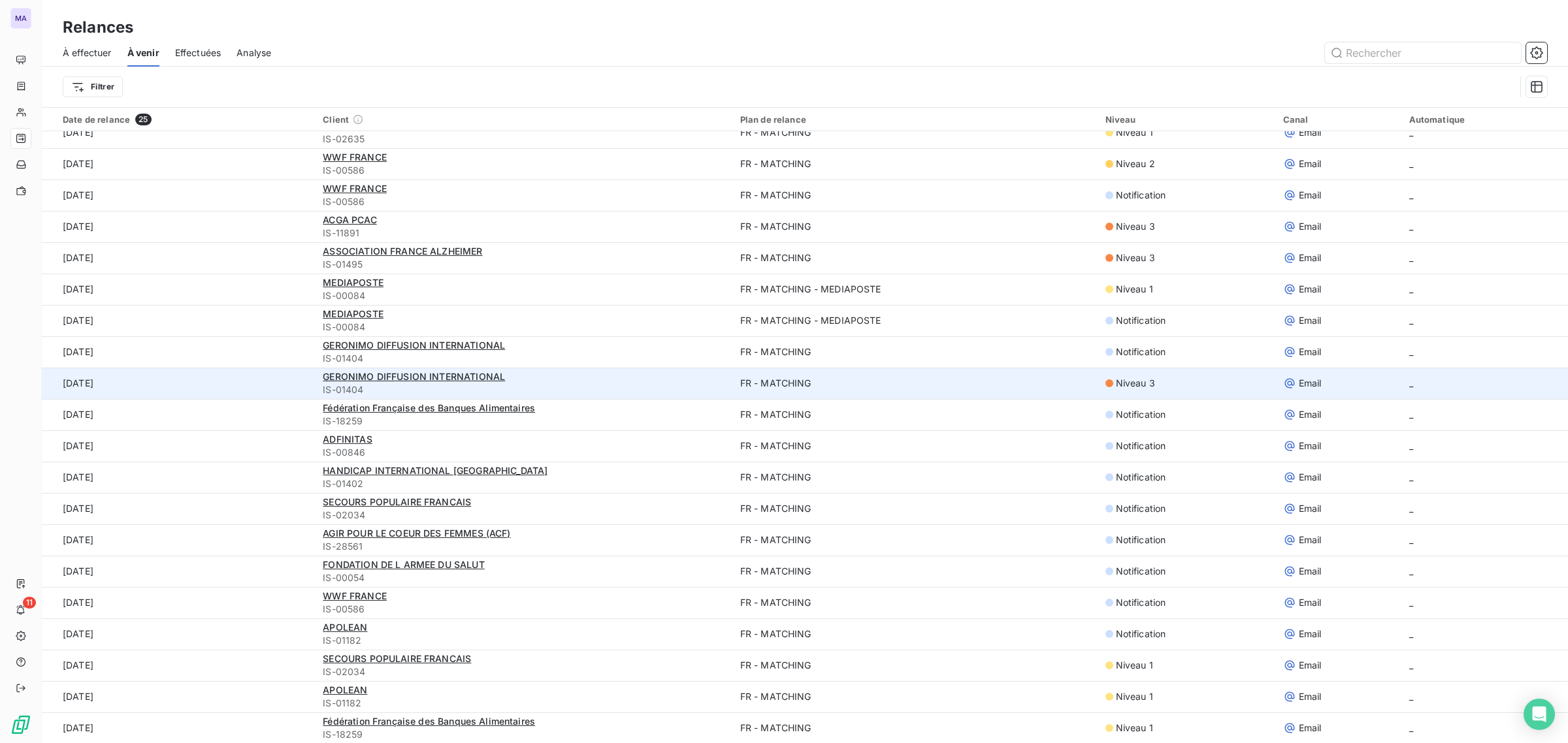
click at [802, 382] on td "FR - MATCHING" at bounding box center [915, 383] width 365 height 32
click at [485, 384] on span "IS-01404" at bounding box center [523, 390] width 401 height 13
click at [479, 379] on span "GERONIMO DIFFUSION INTERNATIONAL" at bounding box center [414, 376] width 182 height 11
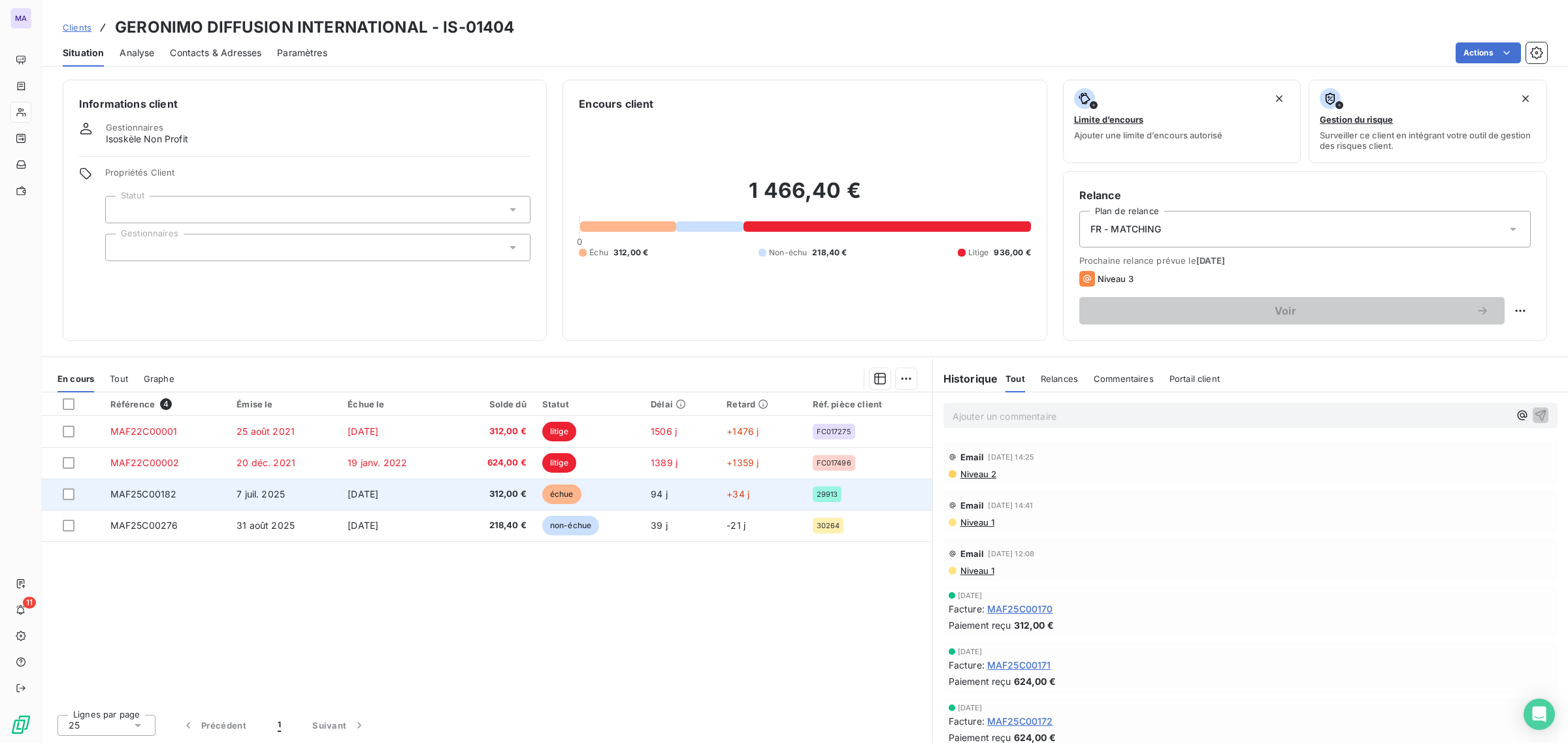
click at [453, 500] on td "312,00 €" at bounding box center [493, 494] width 83 height 32
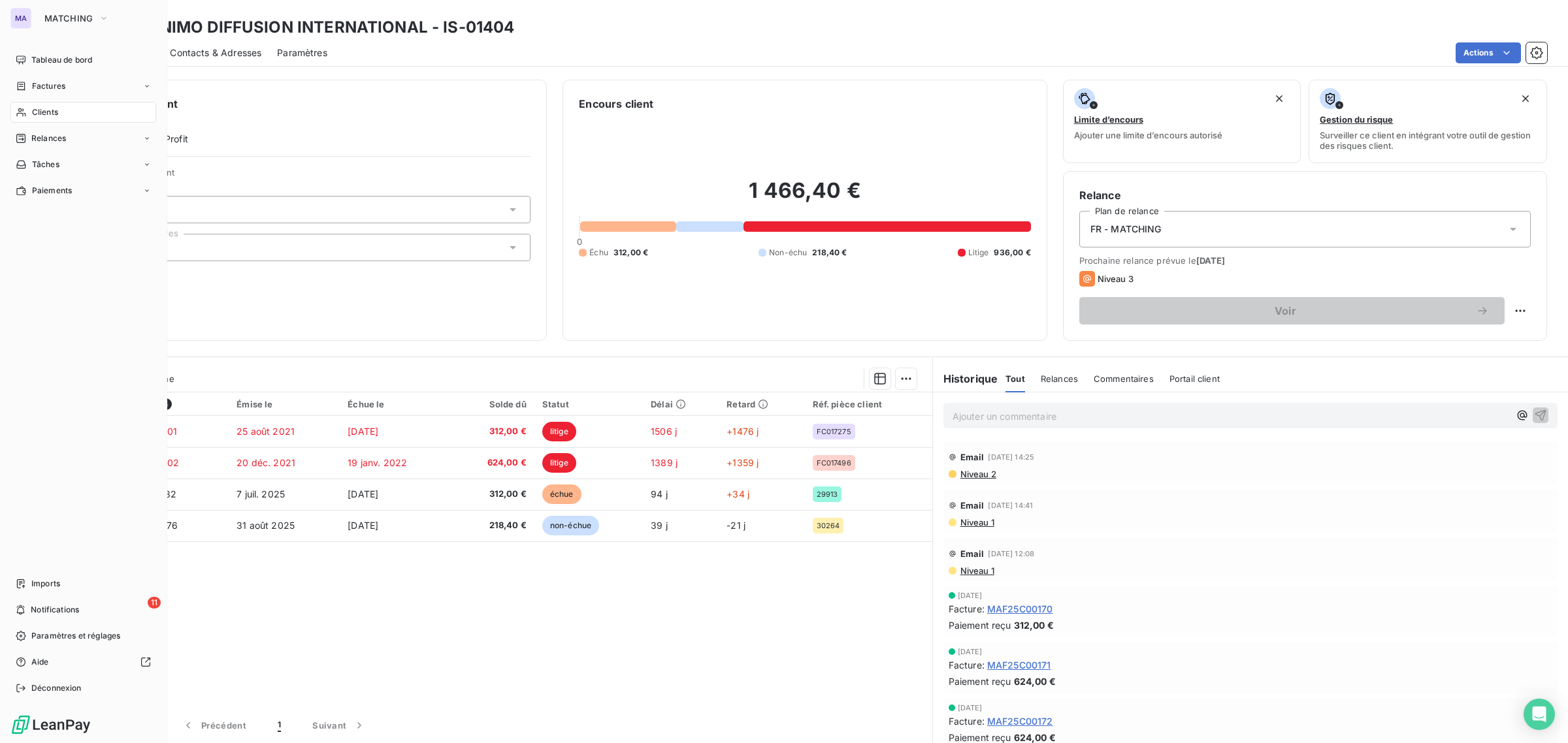
click at [77, 105] on div "Clients" at bounding box center [84, 112] width 145 height 21
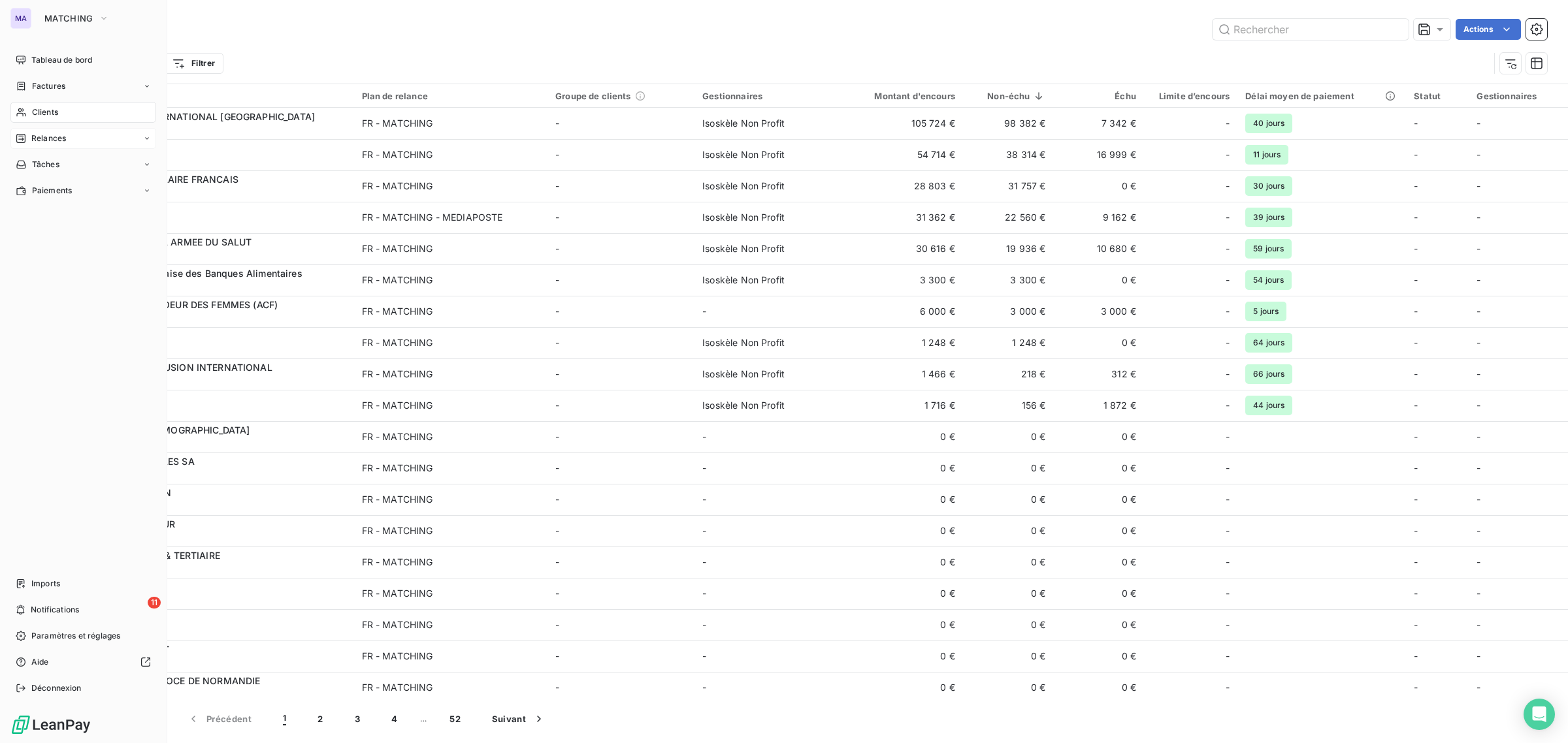
click at [65, 134] on span "Relances" at bounding box center [48, 139] width 34 height 12
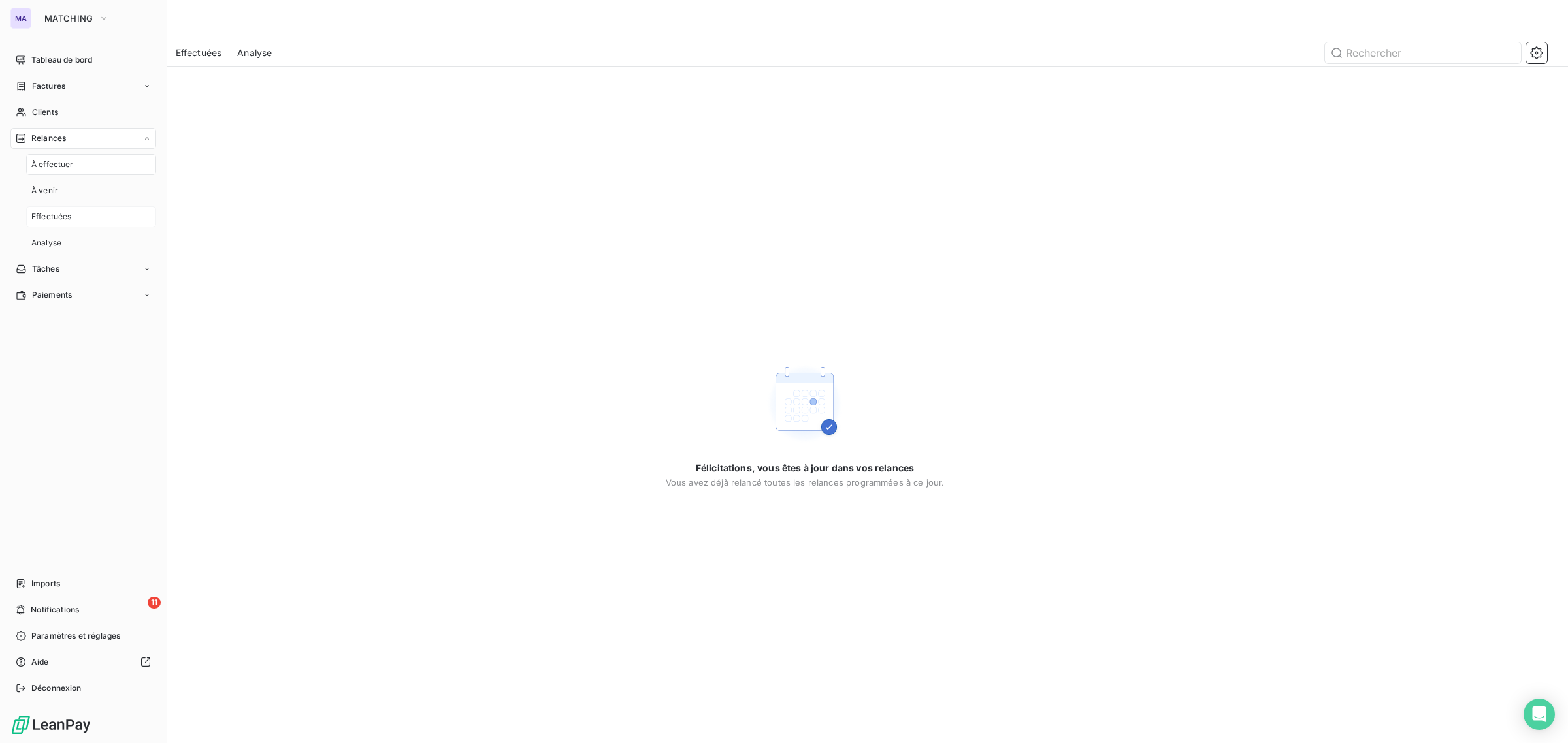
click at [90, 206] on div "Effectuées" at bounding box center [91, 216] width 130 height 21
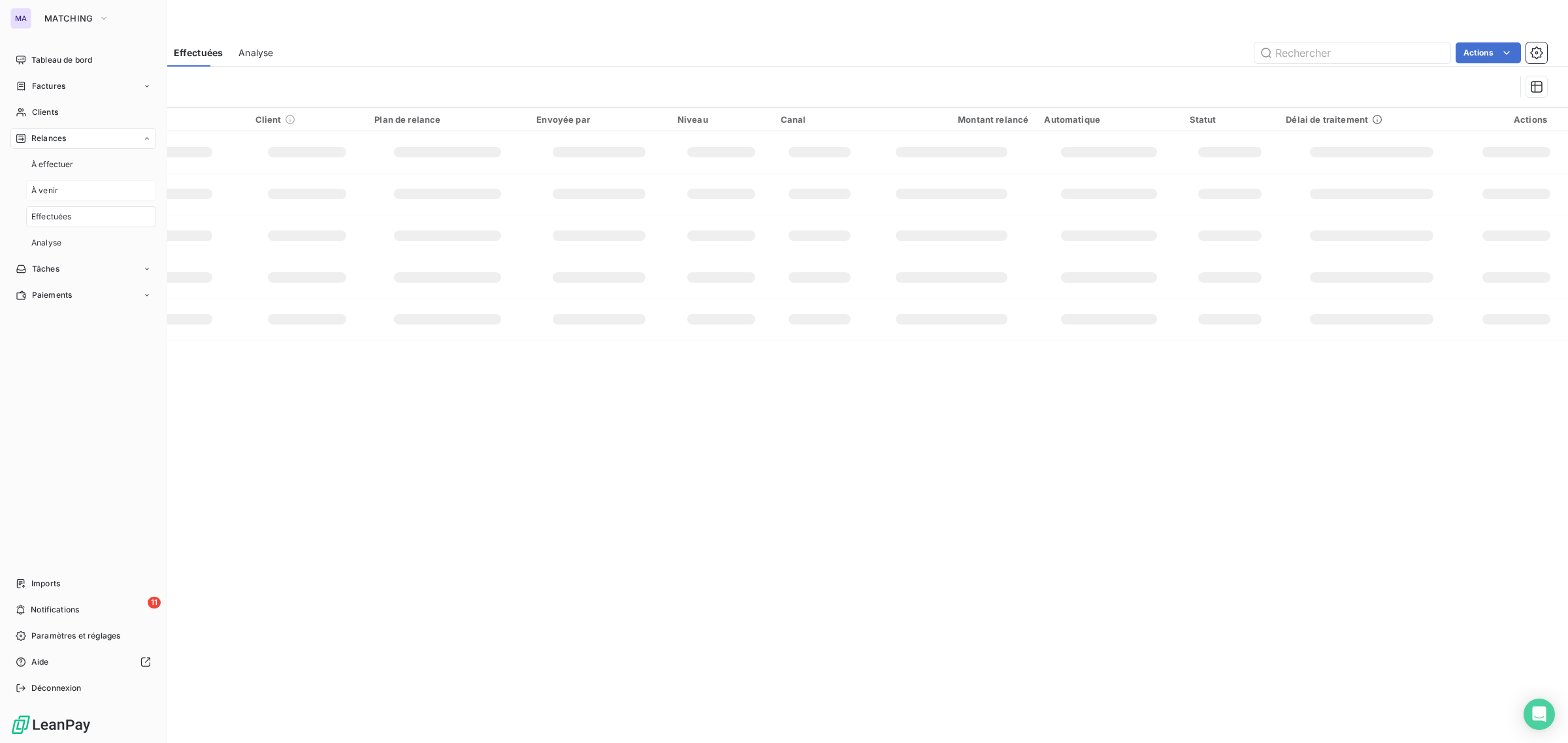
click at [85, 184] on div "À venir" at bounding box center [91, 190] width 130 height 21
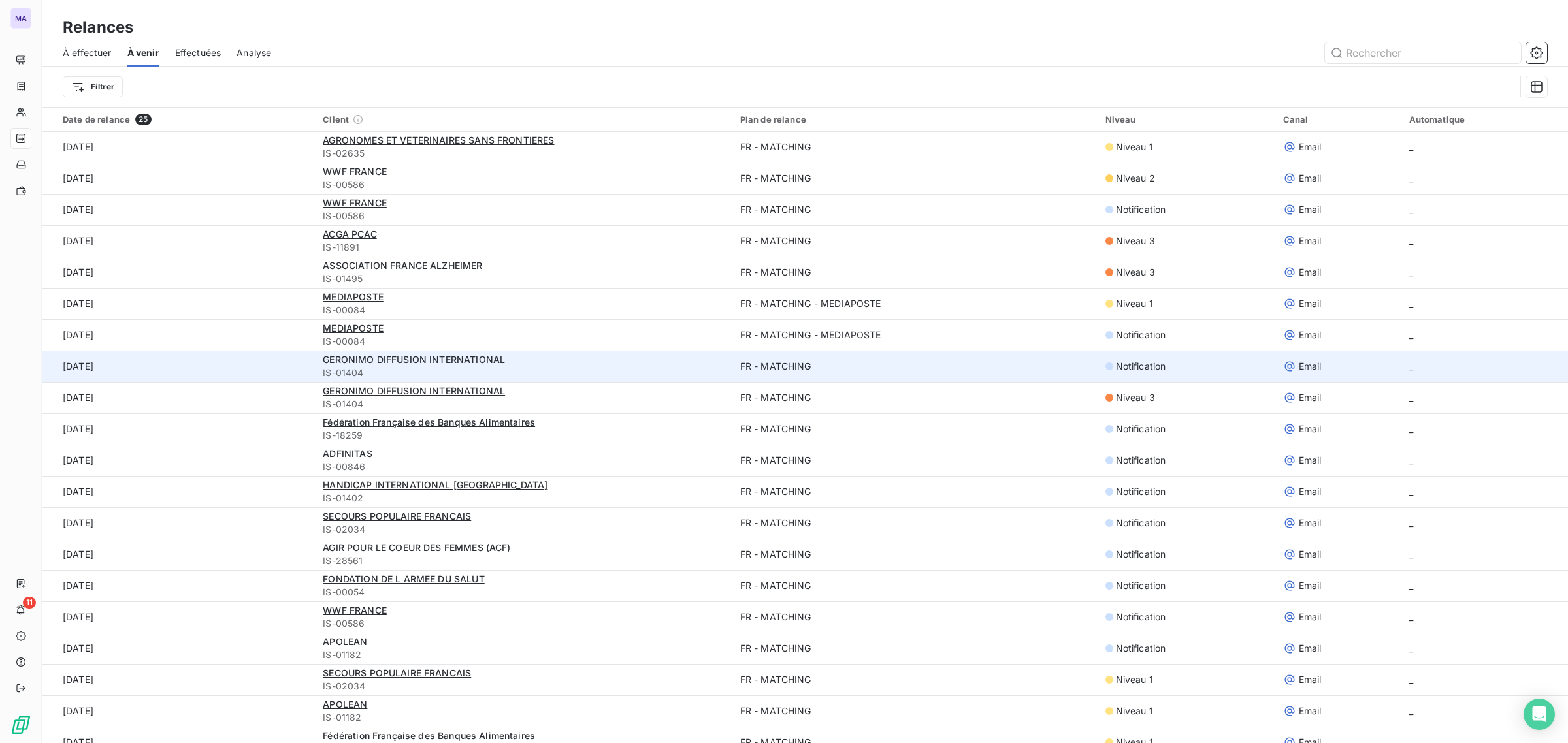
scroll to position [171, 0]
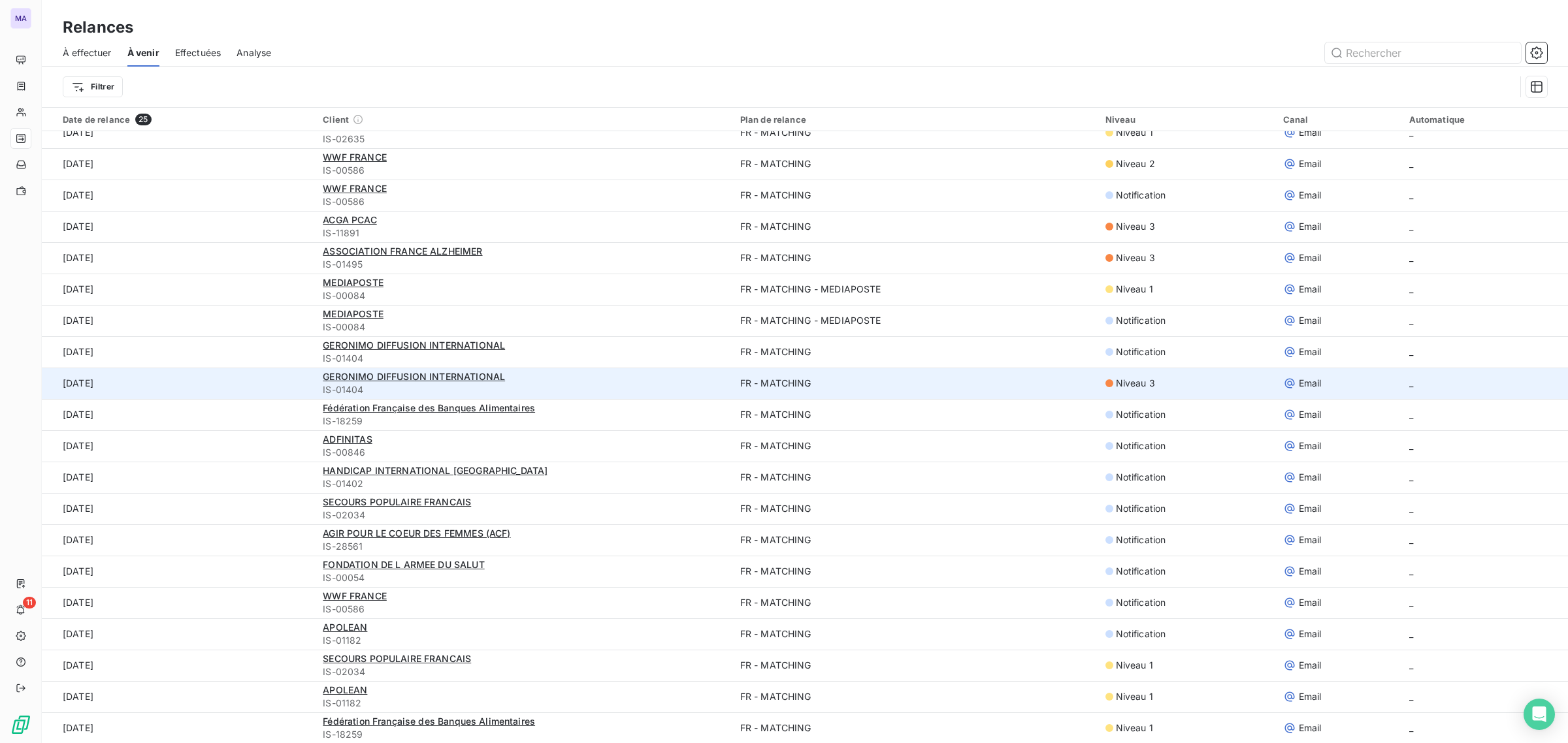
click at [912, 382] on td "FR - MATCHING" at bounding box center [915, 383] width 365 height 32
click at [469, 376] on span "GERONIMO DIFFUSION INTERNATIONAL" at bounding box center [414, 376] width 182 height 11
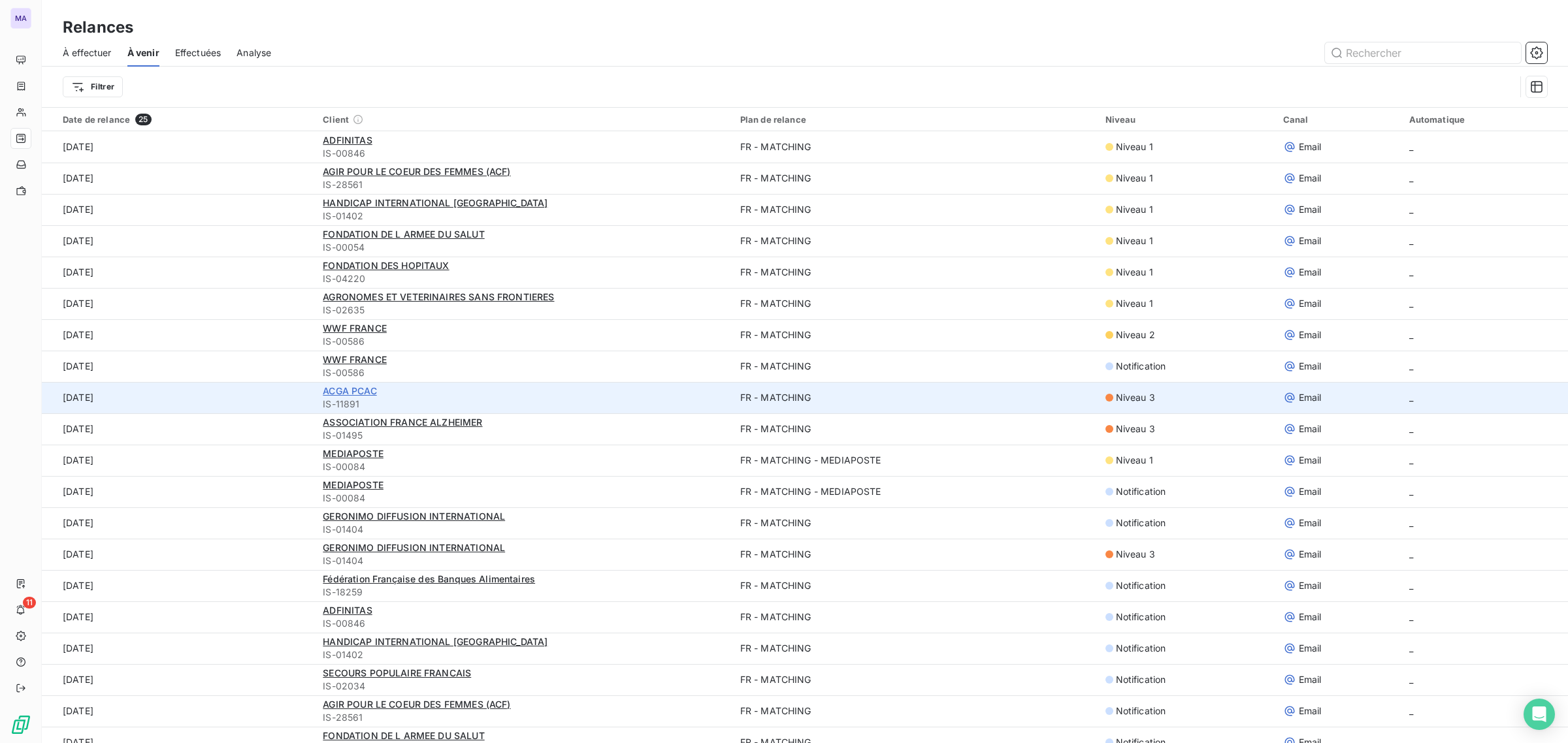
click at [352, 387] on span "ACGA PCAC" at bounding box center [349, 391] width 53 height 11
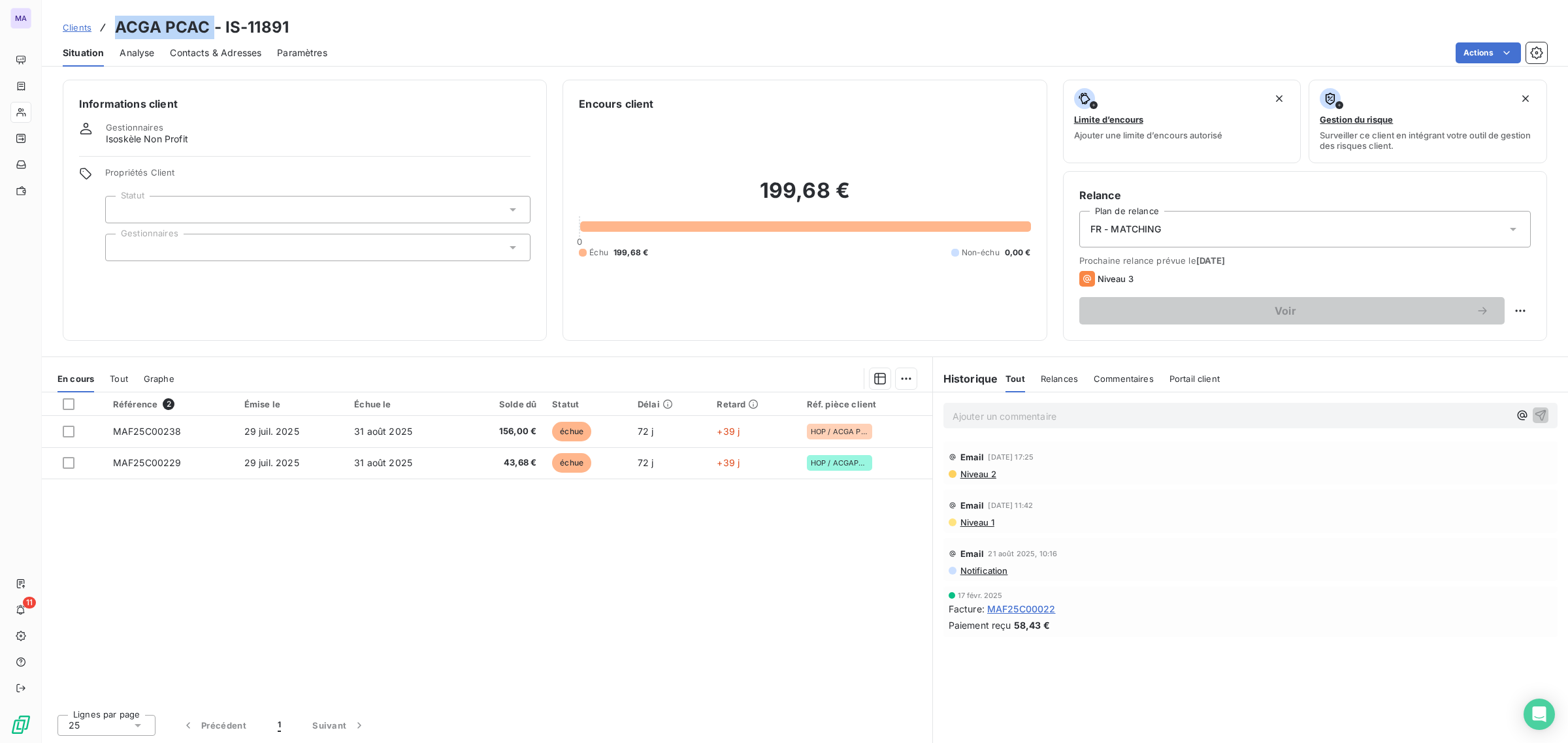
drag, startPoint x: 111, startPoint y: 23, endPoint x: 211, endPoint y: 23, distance: 100.0
click at [211, 23] on div "Clients ACGA PCAC - IS-11891" at bounding box center [175, 28] width 226 height 23
copy h3 "ACGA PCAC"
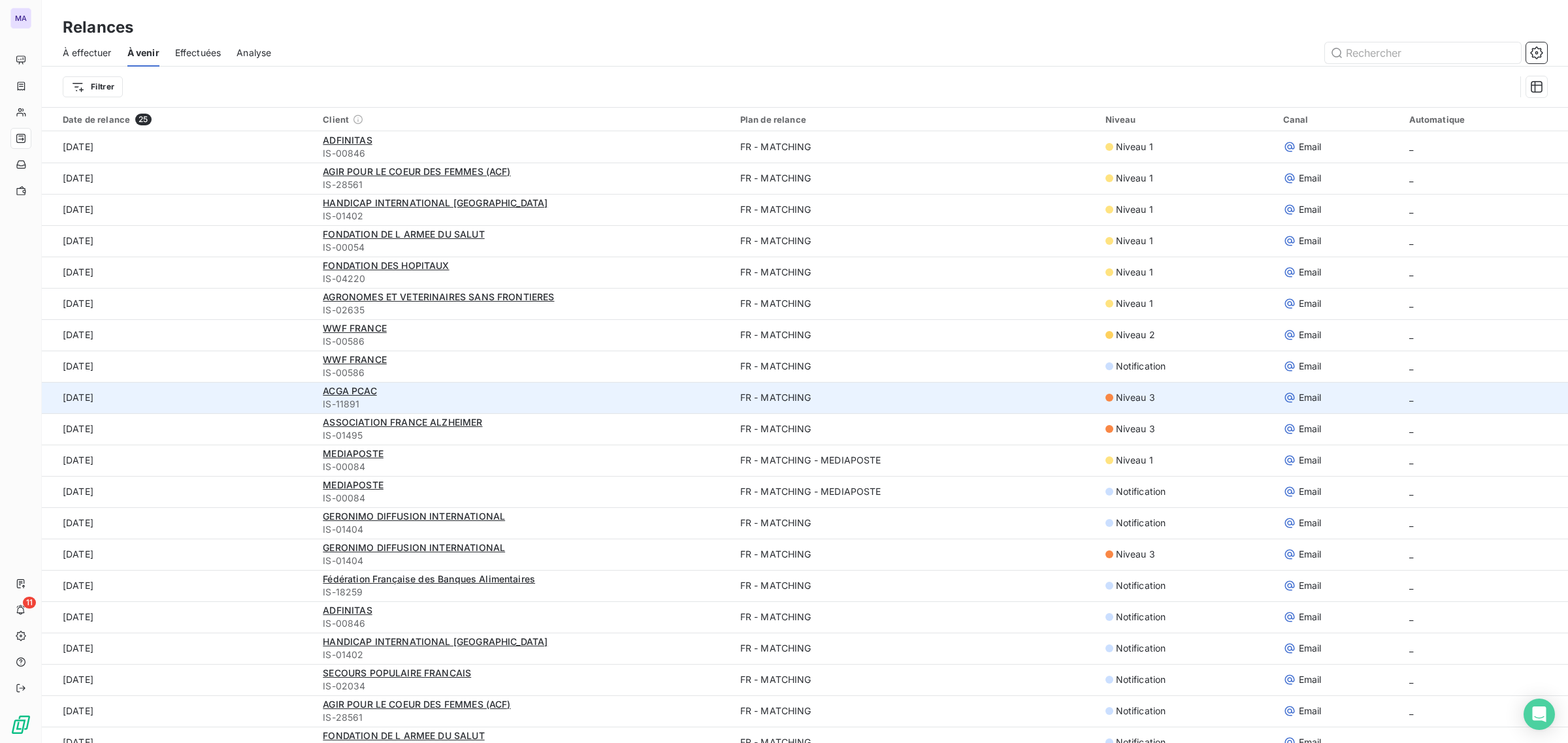
drag, startPoint x: 902, startPoint y: 399, endPoint x: 737, endPoint y: 399, distance: 165.0
click at [902, 399] on td "FR - MATCHING" at bounding box center [915, 398] width 365 height 32
click at [343, 387] on span "ACGA PCAC" at bounding box center [349, 391] width 53 height 11
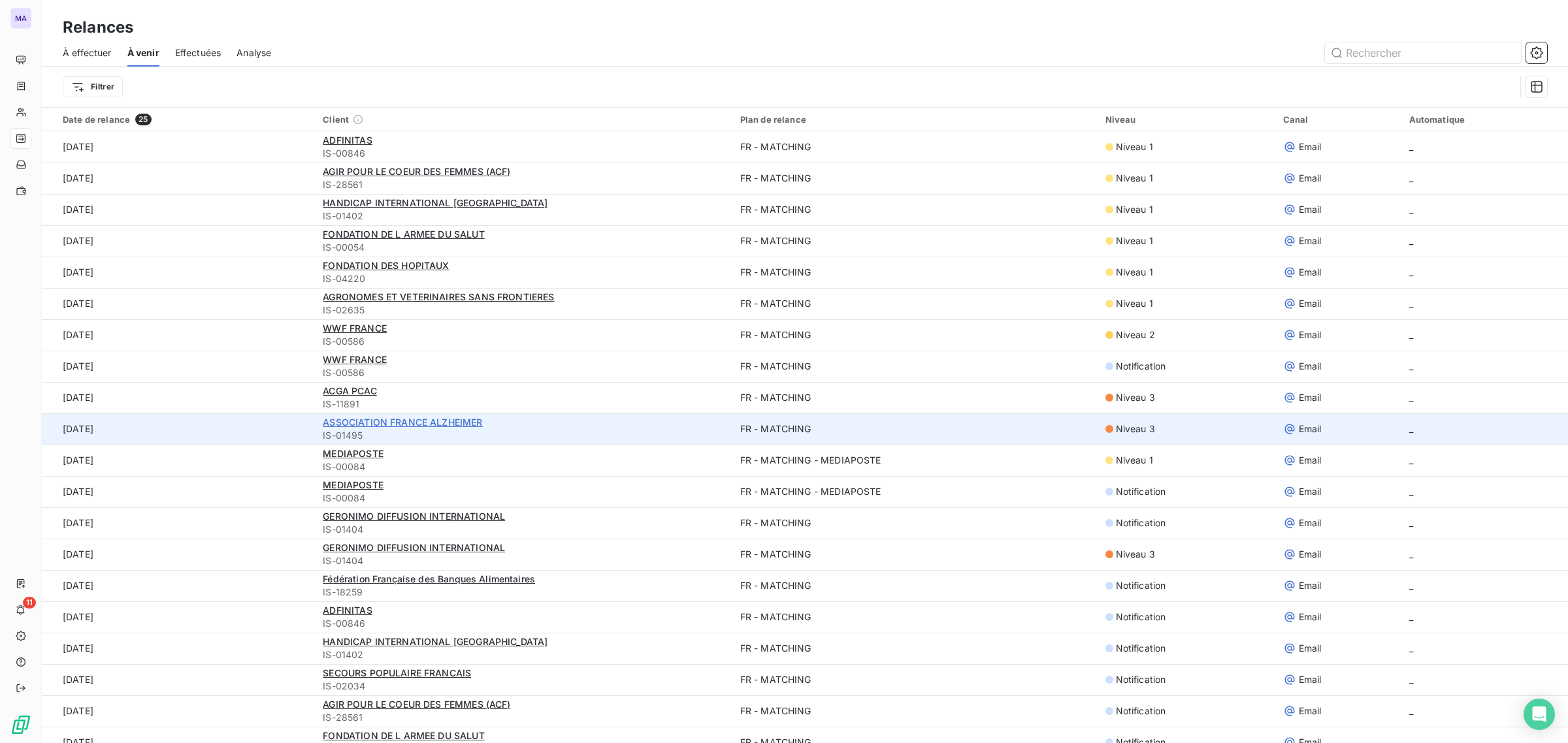
click at [408, 422] on span "ASSOCIATION FRANCE ALZHEIMER" at bounding box center [402, 422] width 160 height 11
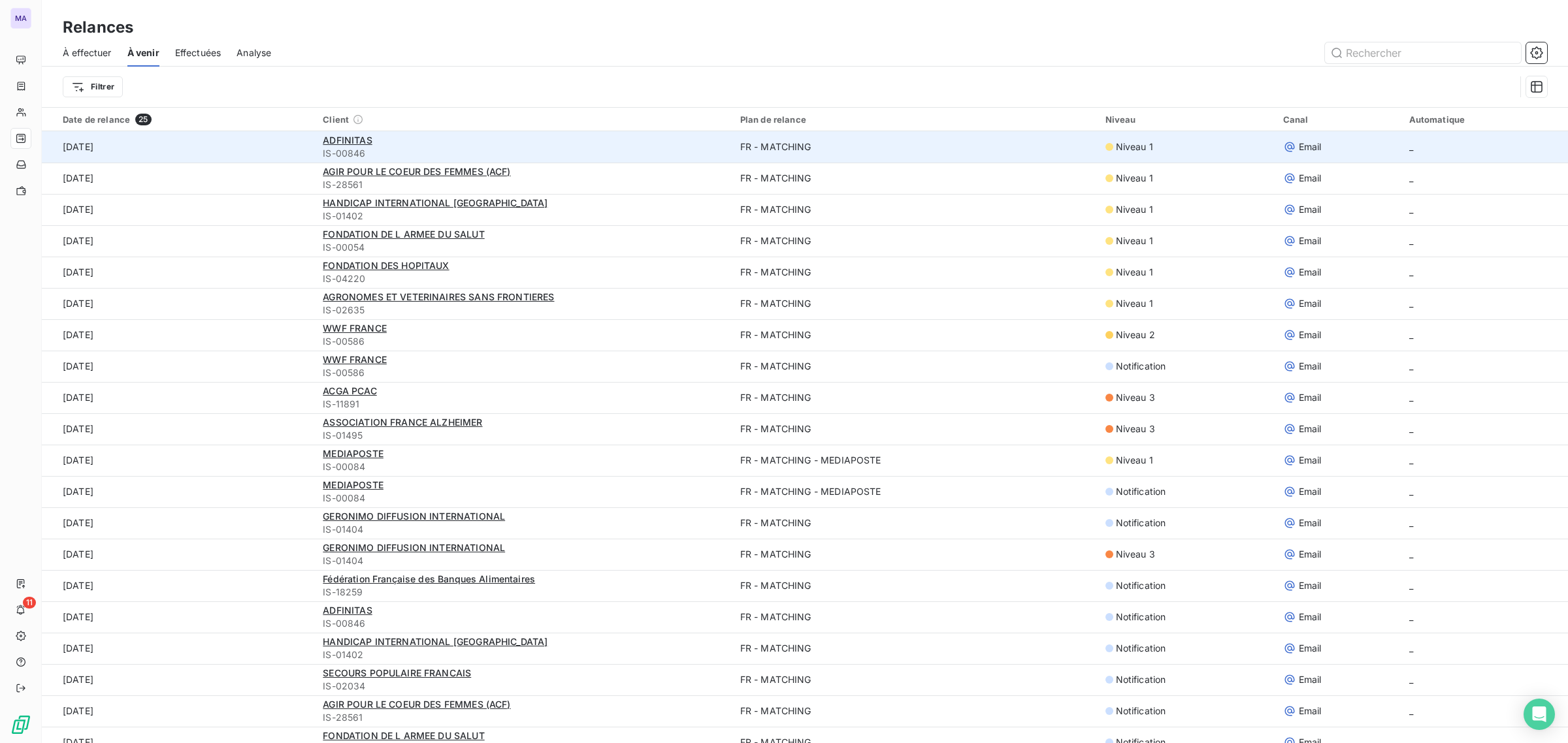
click at [361, 152] on span "IS-00846" at bounding box center [523, 154] width 401 height 13
click at [358, 151] on span "IS-00846" at bounding box center [523, 154] width 401 height 13
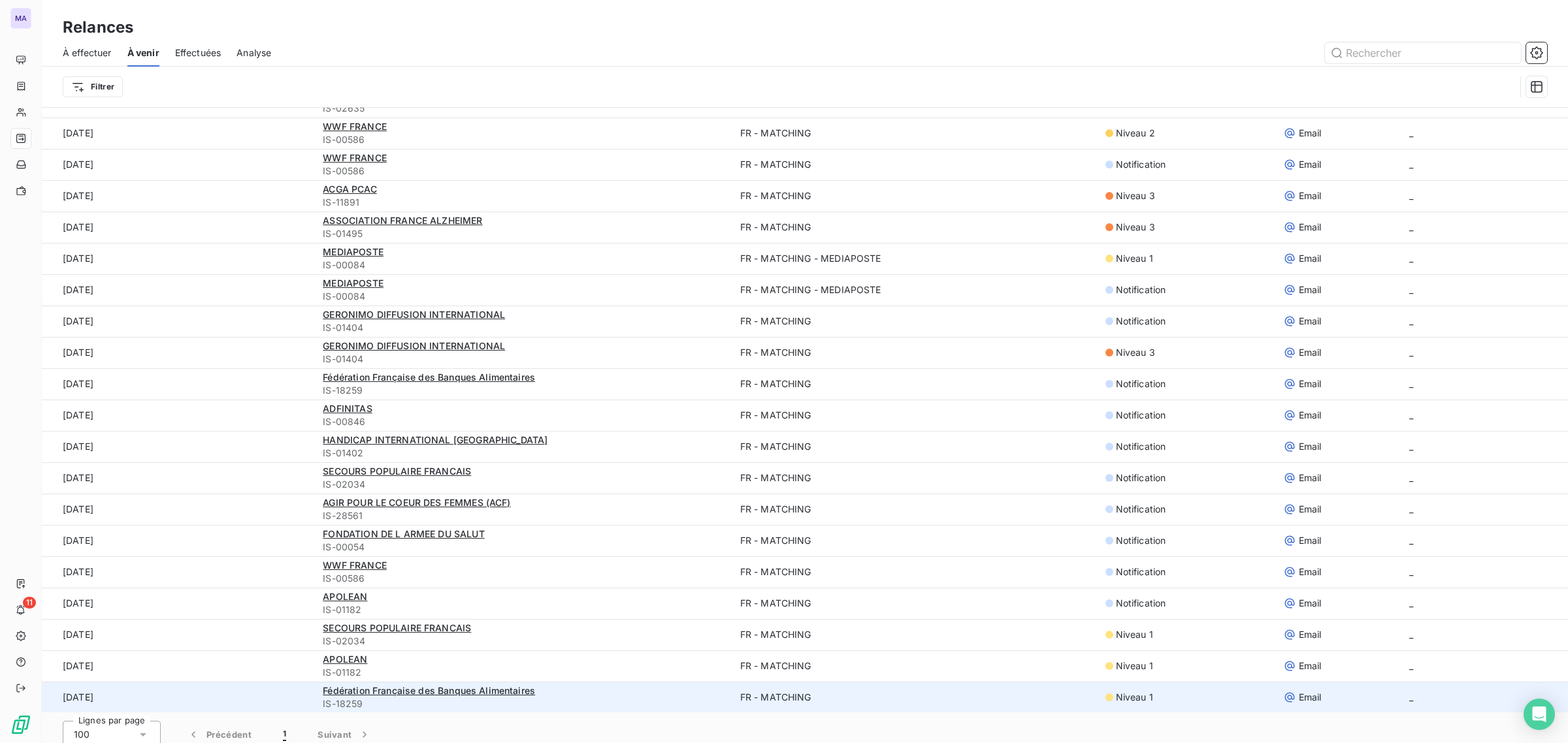
scroll to position [43, 0]
